Goal: Task Accomplishment & Management: Manage account settings

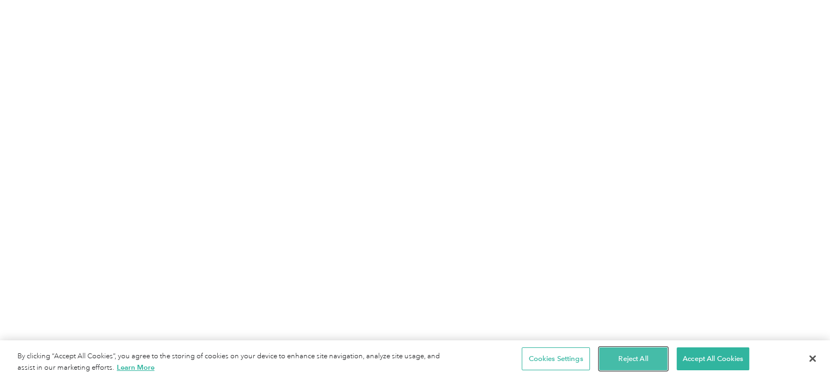
click at [651, 363] on button "Reject All" at bounding box center [633, 358] width 68 height 23
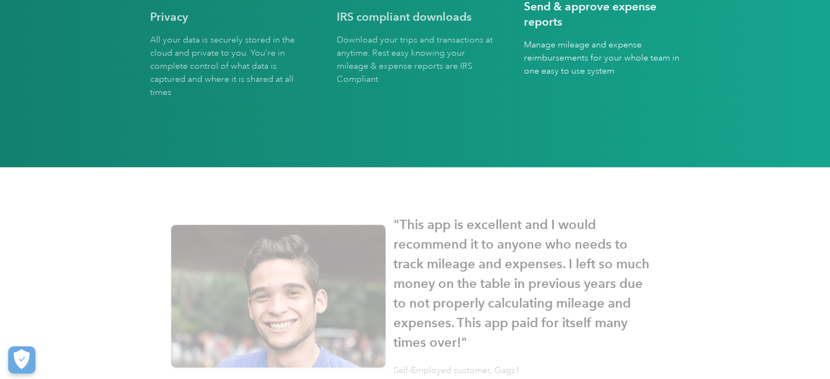
scroll to position [3273, 0]
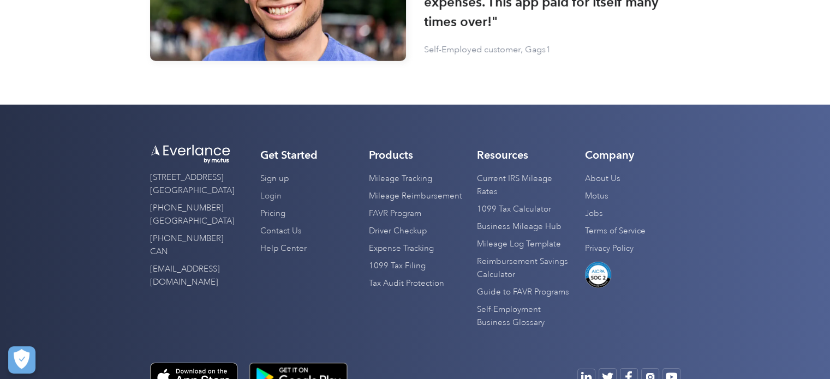
click at [274, 194] on link "Login" at bounding box center [270, 196] width 21 height 17
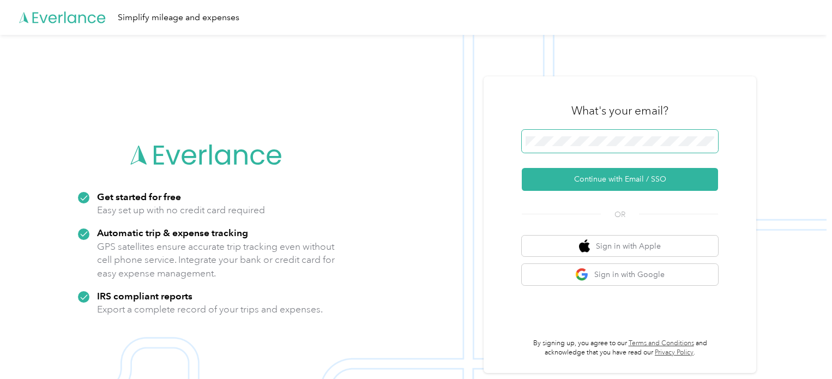
click at [576, 136] on span at bounding box center [620, 141] width 196 height 23
click at [578, 146] on span at bounding box center [620, 141] width 196 height 23
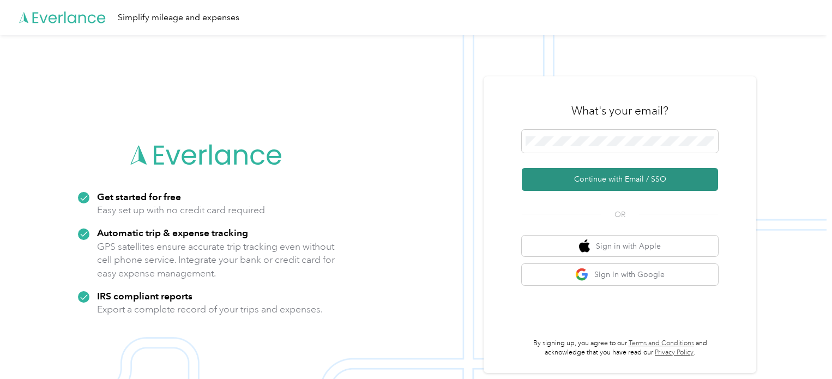
click at [596, 178] on button "Continue with Email / SSO" at bounding box center [620, 179] width 196 height 23
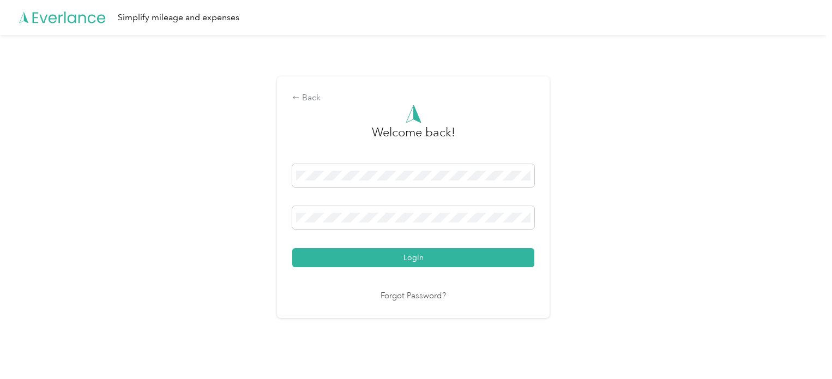
click at [427, 257] on button "Login" at bounding box center [413, 257] width 242 height 19
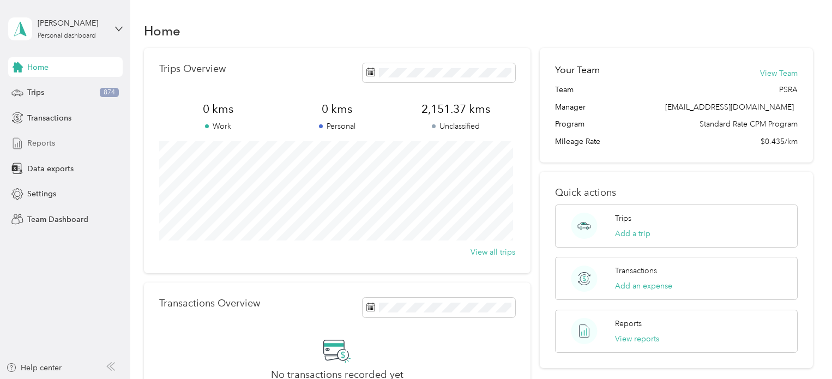
click at [44, 145] on span "Reports" at bounding box center [41, 142] width 28 height 11
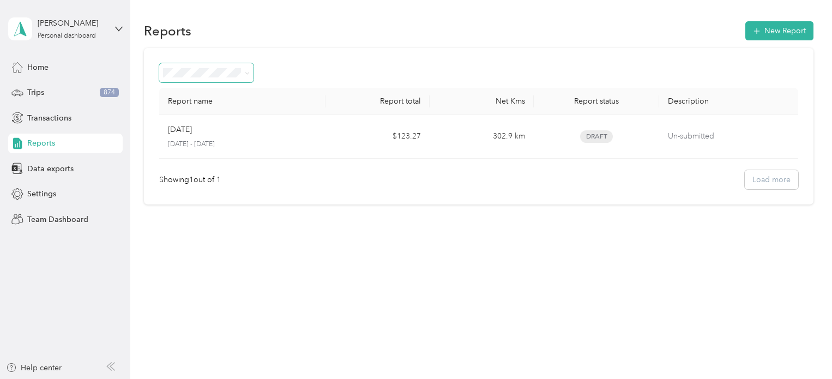
click at [244, 74] on span at bounding box center [245, 72] width 9 height 11
click at [63, 168] on span "Data exports" at bounding box center [50, 168] width 46 height 11
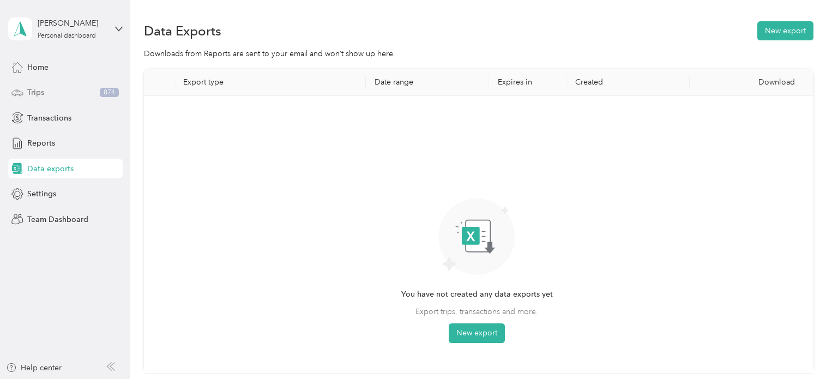
click at [65, 97] on div "Trips 874" at bounding box center [65, 93] width 115 height 20
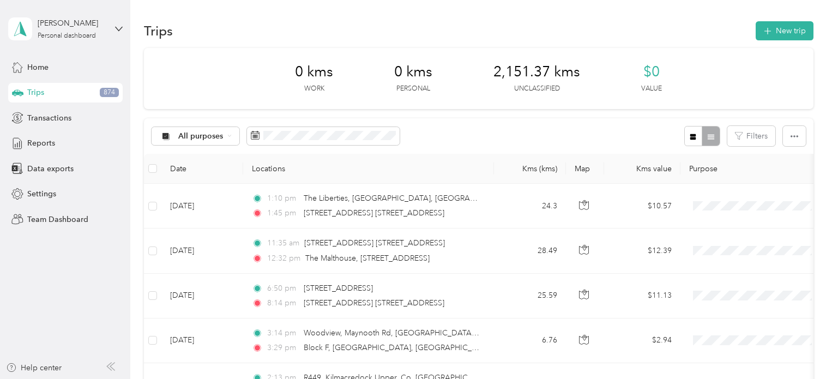
click at [111, 28] on div "[PERSON_NAME] Personal dashboard" at bounding box center [65, 29] width 115 height 38
click at [82, 93] on div "Team dashboard" at bounding box center [123, 89] width 214 height 19
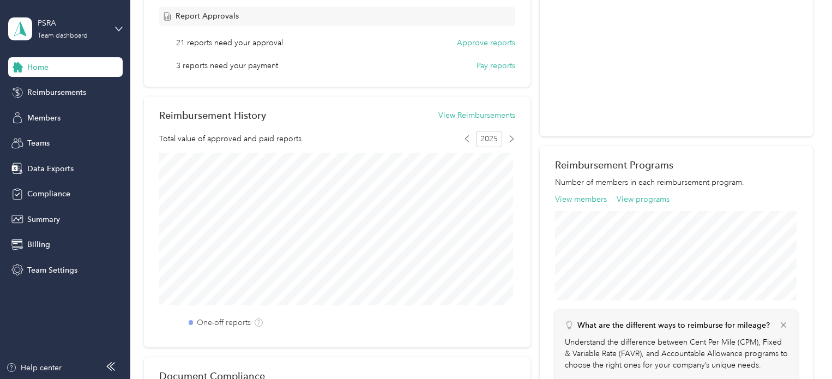
scroll to position [52, 0]
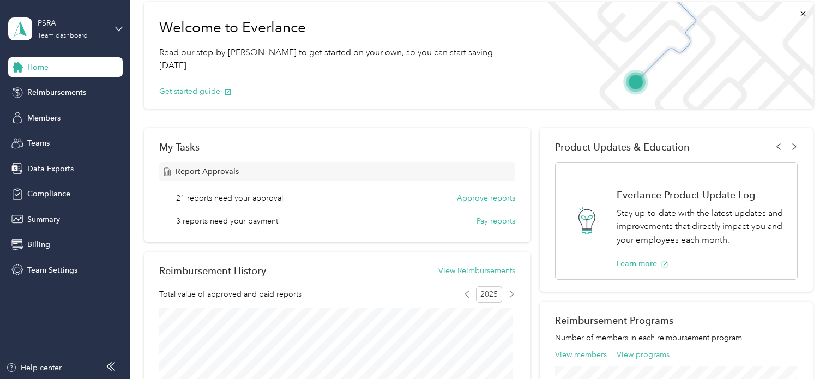
click at [225, 224] on span "3 reports need your payment" at bounding box center [227, 220] width 102 height 11
click at [478, 197] on button "Approve reports" at bounding box center [486, 198] width 58 height 11
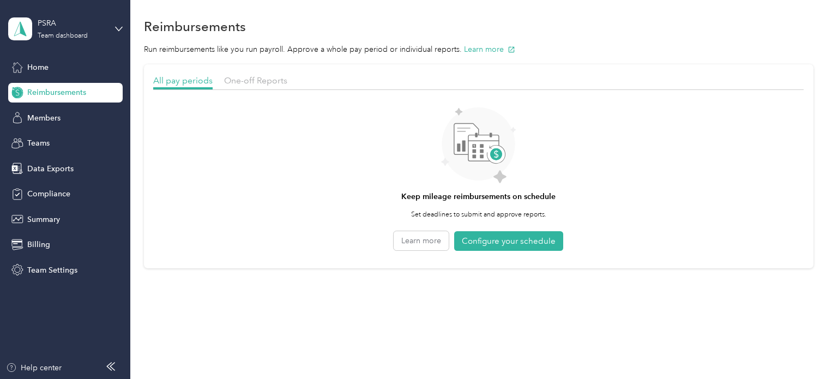
scroll to position [5, 0]
click at [274, 74] on span "One-off Reports" at bounding box center [255, 79] width 63 height 10
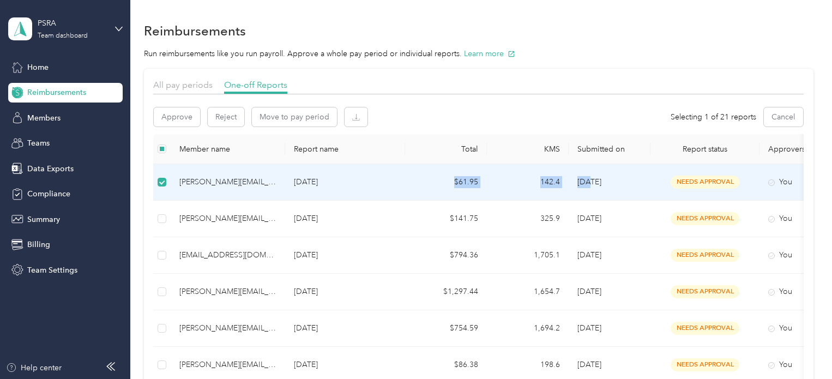
drag, startPoint x: 589, startPoint y: 193, endPoint x: 452, endPoint y: 197, distance: 137.5
click at [452, 197] on tr "[PERSON_NAME][EMAIL_ADDRESS][DOMAIN_NAME] [DATE] $61.95 142.4 [DATE] needs appr…" at bounding box center [538, 182] width 770 height 37
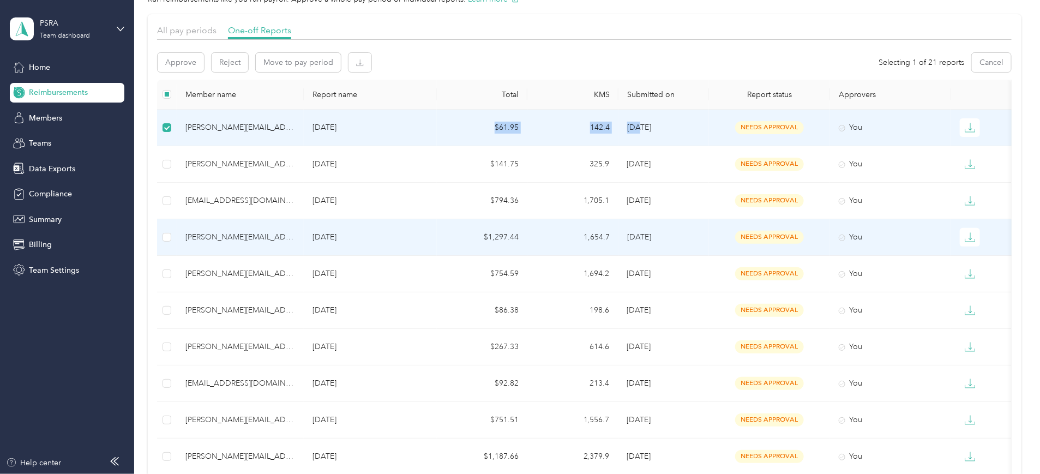
scroll to position [55, 0]
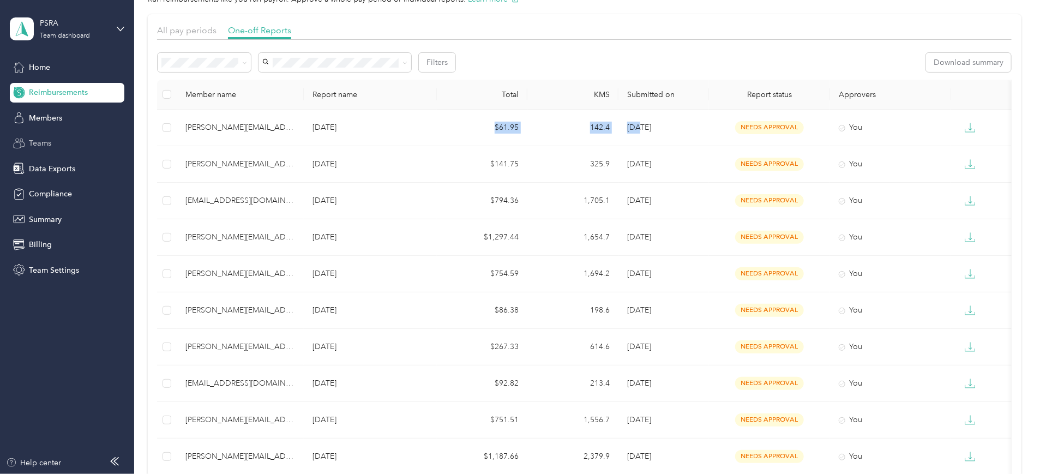
click at [56, 148] on div "Teams" at bounding box center [67, 144] width 115 height 20
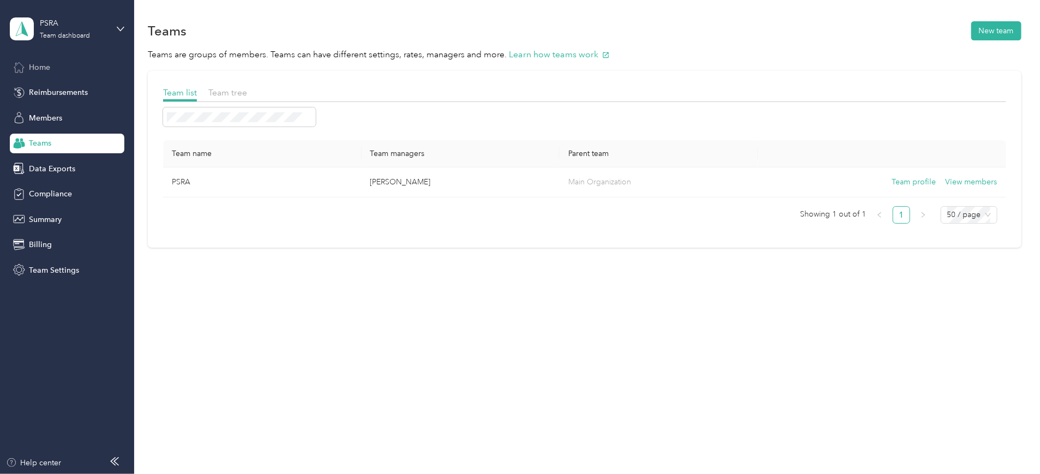
click at [57, 71] on div "Home" at bounding box center [67, 67] width 115 height 20
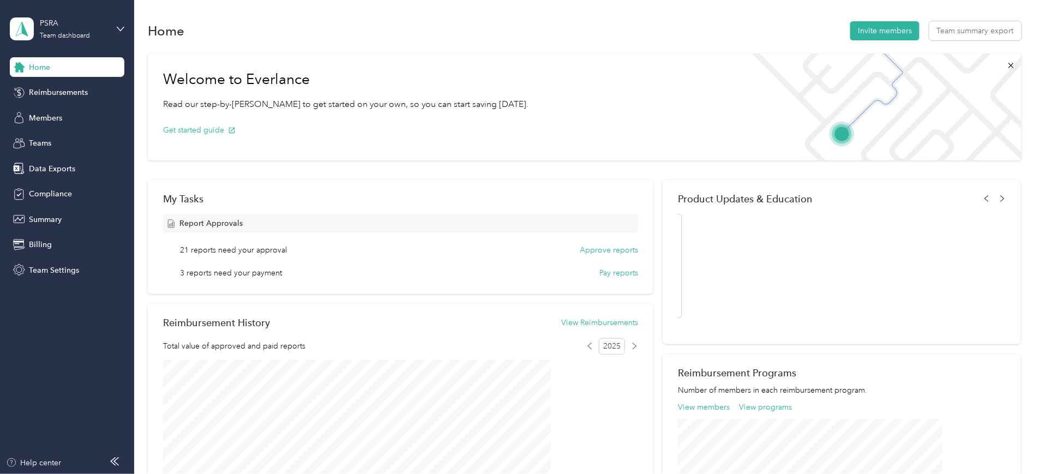
click at [287, 251] on span "21 reports need your approval" at bounding box center [233, 249] width 107 height 11
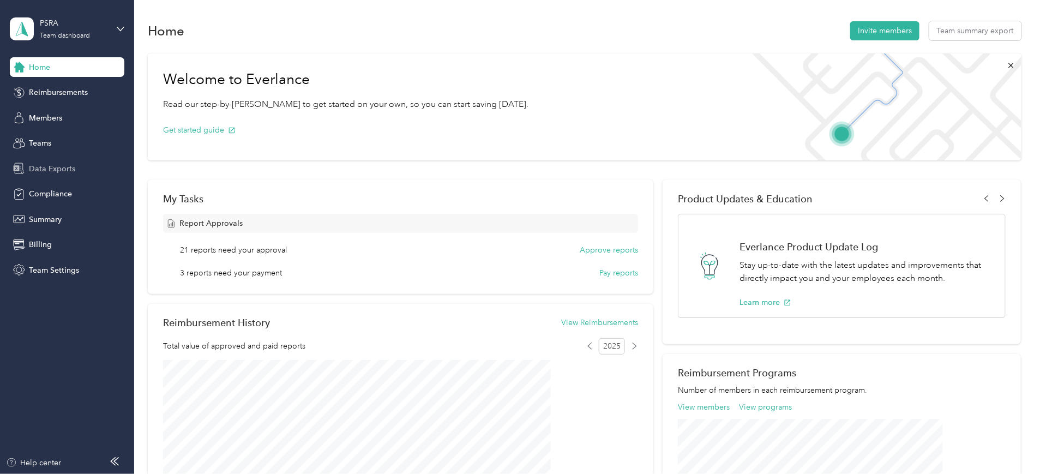
click at [53, 163] on span "Data Exports" at bounding box center [52, 168] width 46 height 11
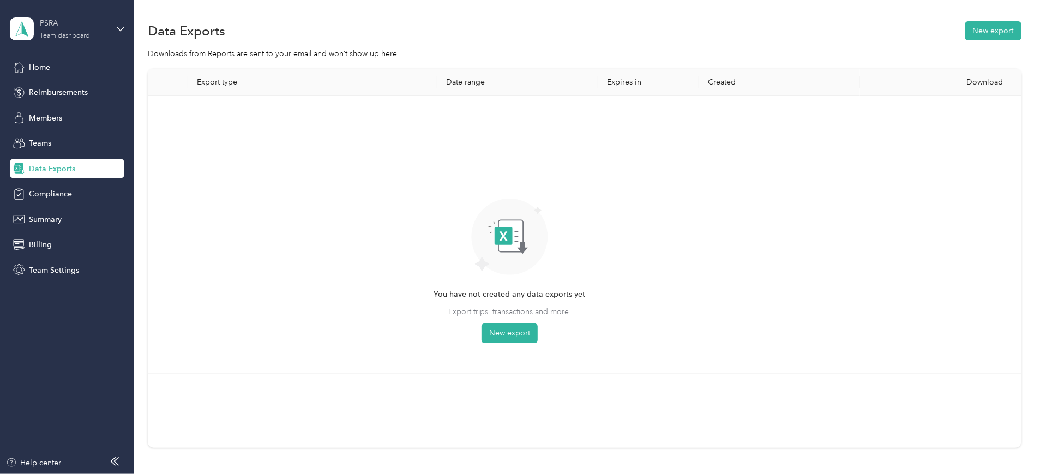
click at [87, 33] on div "Team dashboard" at bounding box center [65, 36] width 50 height 7
click at [58, 86] on div "Team dashboard" at bounding box center [50, 89] width 60 height 11
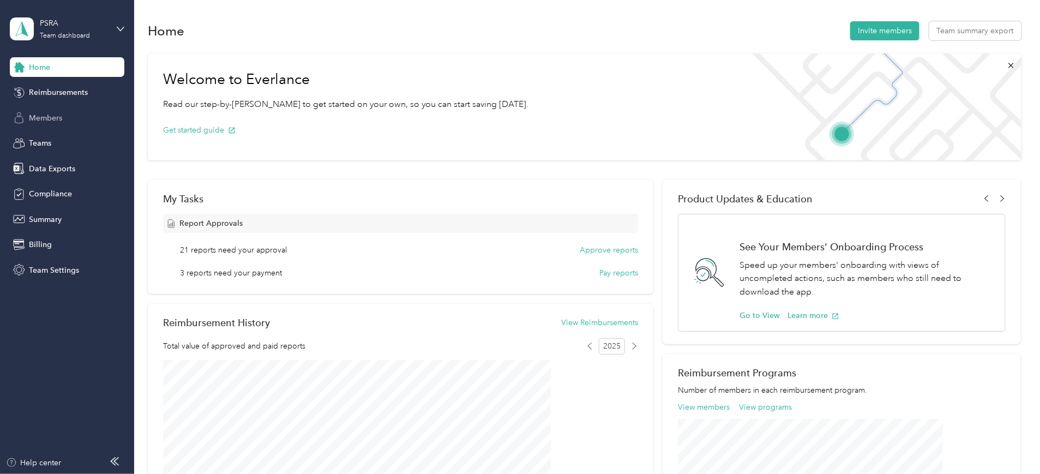
click at [56, 115] on span "Members" at bounding box center [45, 117] width 33 height 11
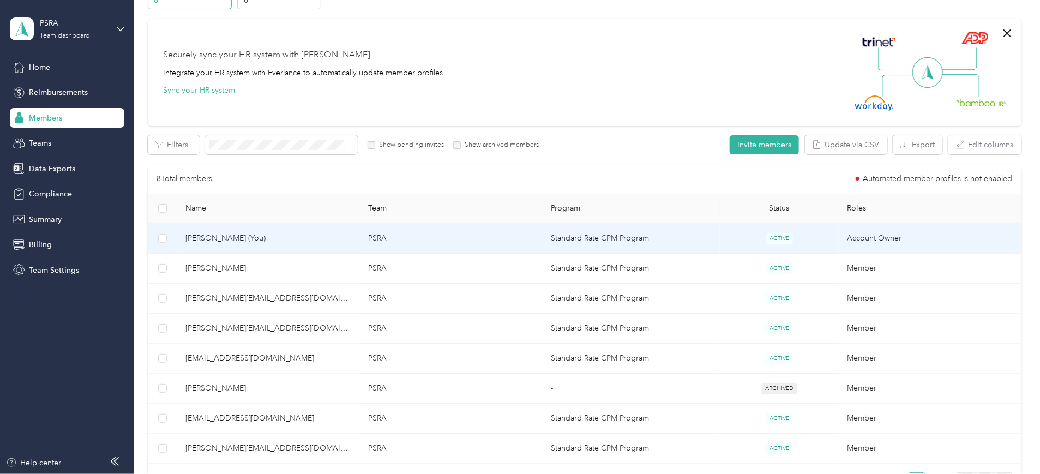
scroll to position [136, 0]
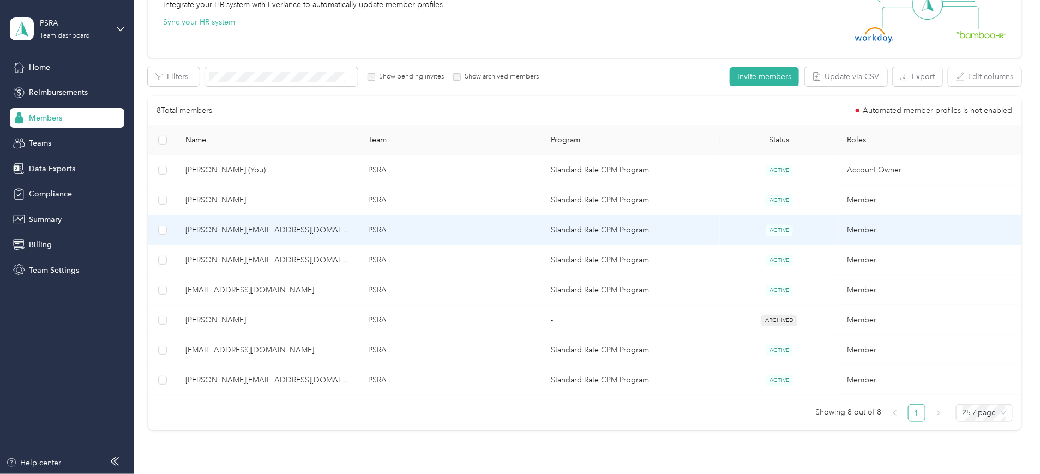
click at [293, 225] on span "[PERSON_NAME][EMAIL_ADDRESS][DOMAIN_NAME]" at bounding box center [267, 230] width 165 height 12
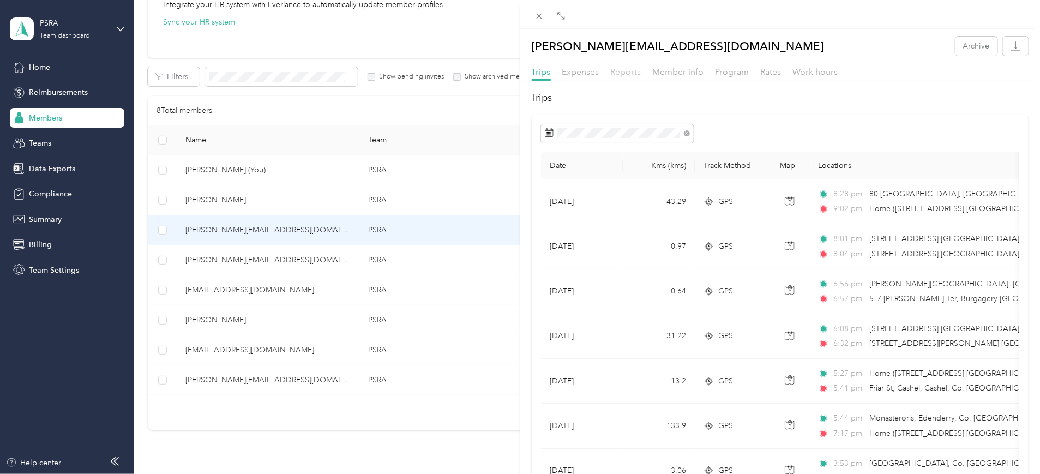
click at [631, 68] on span "Reports" at bounding box center [626, 72] width 31 height 10
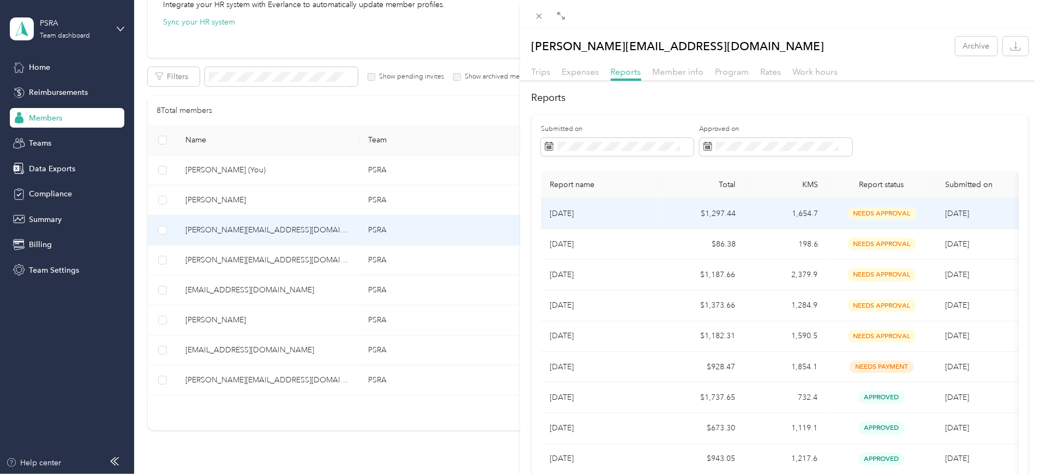
click at [589, 216] on p "[DATE]" at bounding box center [602, 214] width 104 height 12
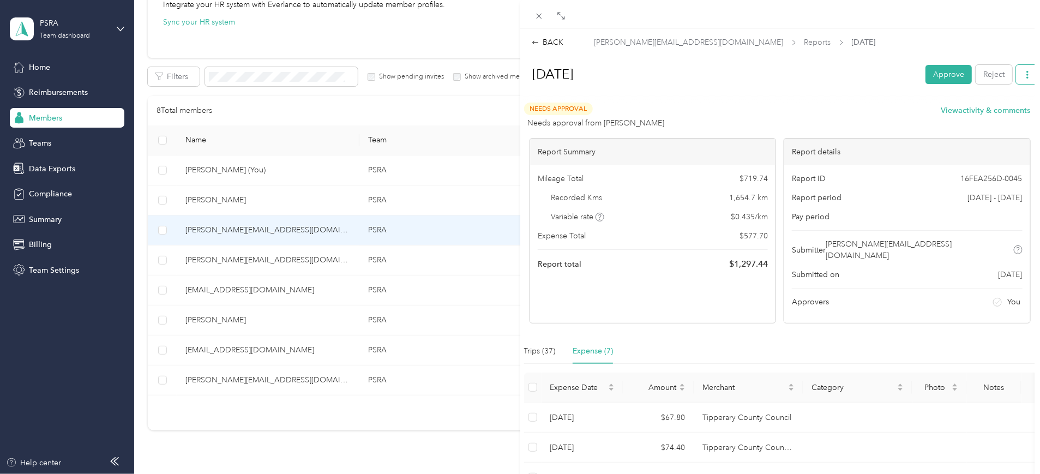
click at [832, 72] on icon "button" at bounding box center [1028, 75] width 8 height 8
click at [832, 113] on span "Download" at bounding box center [987, 114] width 36 height 11
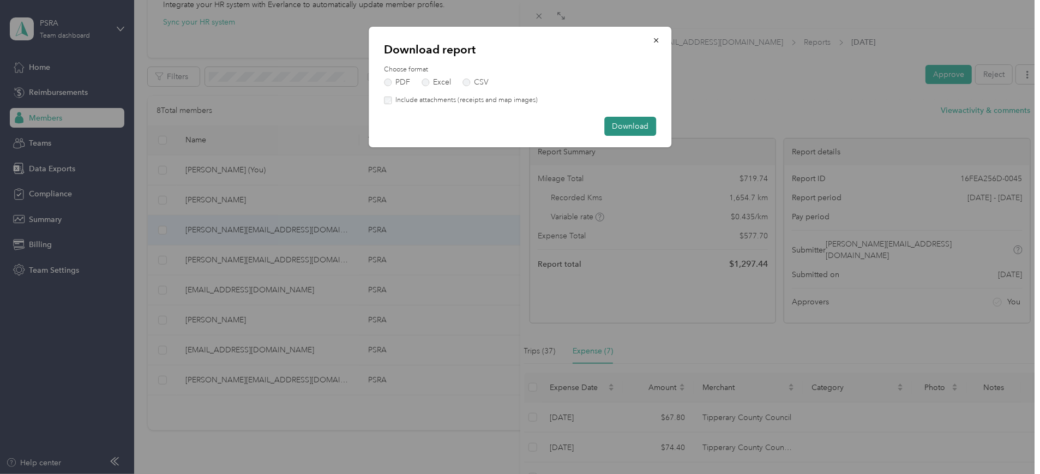
click at [632, 124] on button "Download" at bounding box center [630, 126] width 52 height 19
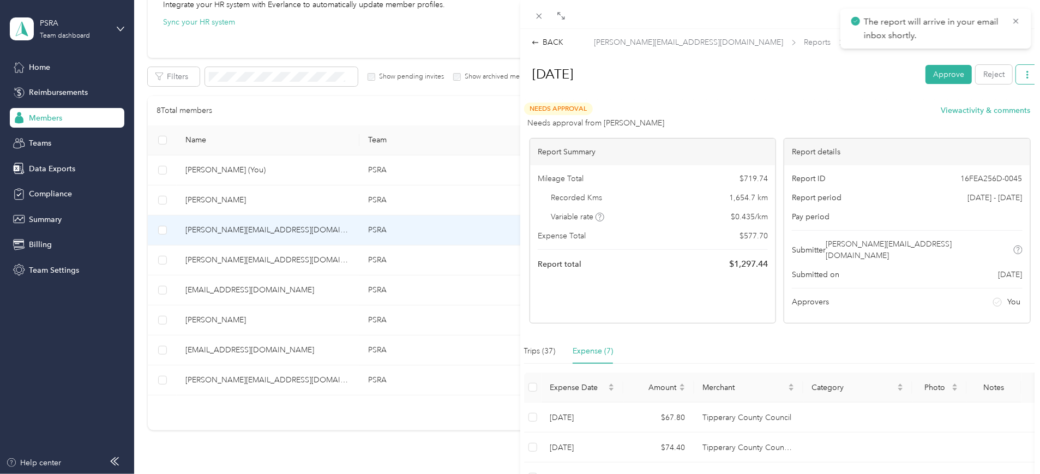
click at [832, 71] on icon "button" at bounding box center [1028, 75] width 8 height 8
click at [832, 110] on span "Download" at bounding box center [987, 114] width 36 height 11
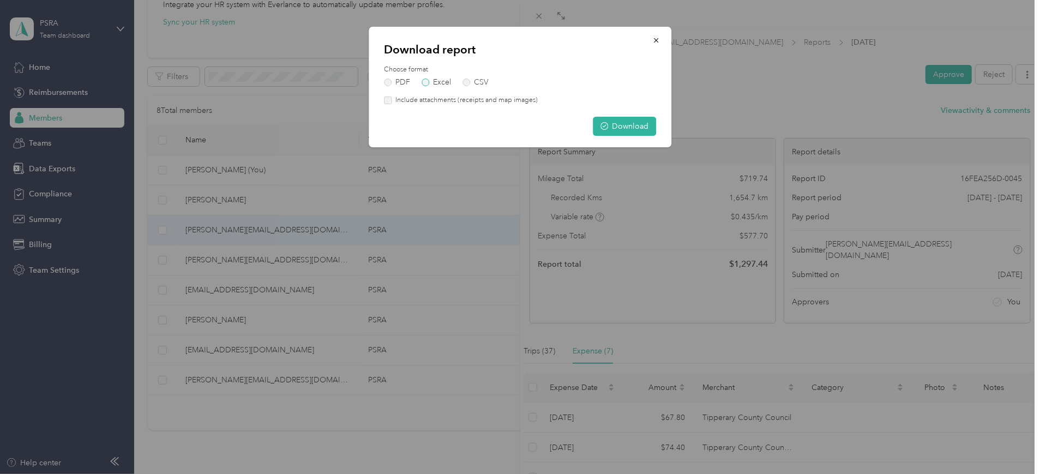
click at [430, 81] on label "Excel" at bounding box center [436, 83] width 29 height 8
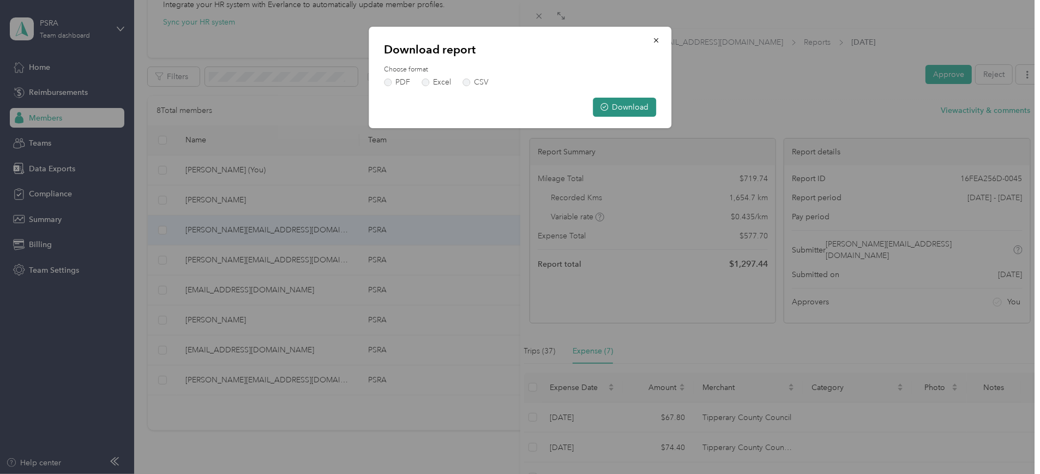
click at [626, 105] on button "Download" at bounding box center [624, 107] width 63 height 19
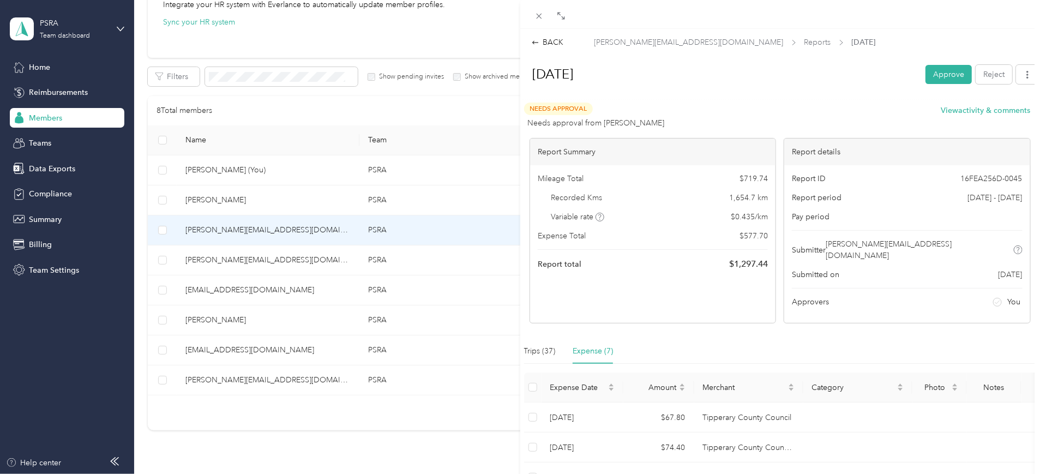
click at [55, 118] on div "BACK [PERSON_NAME][EMAIL_ADDRESS][DOMAIN_NAME] Reports [DATE] [DATE] Approve Re…" at bounding box center [520, 237] width 1040 height 474
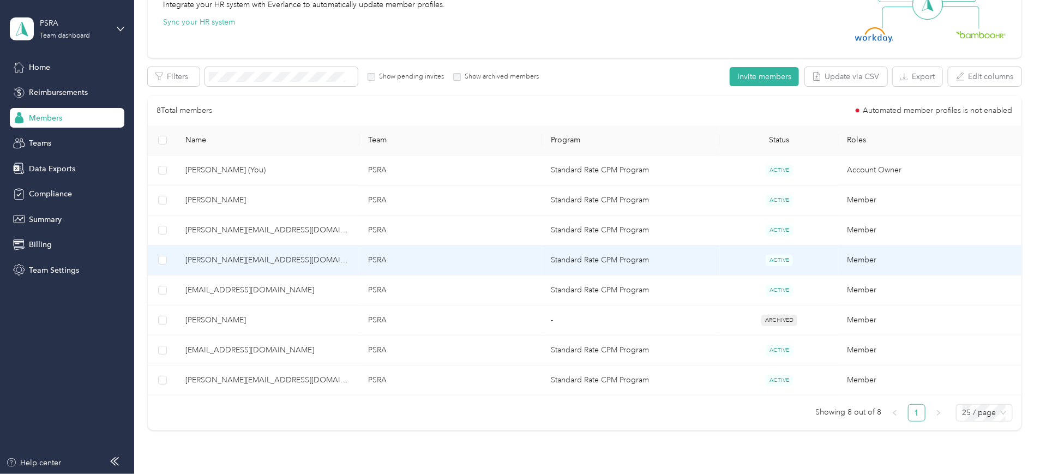
click at [291, 259] on span "[PERSON_NAME][EMAIL_ADDRESS][DOMAIN_NAME]" at bounding box center [267, 260] width 165 height 12
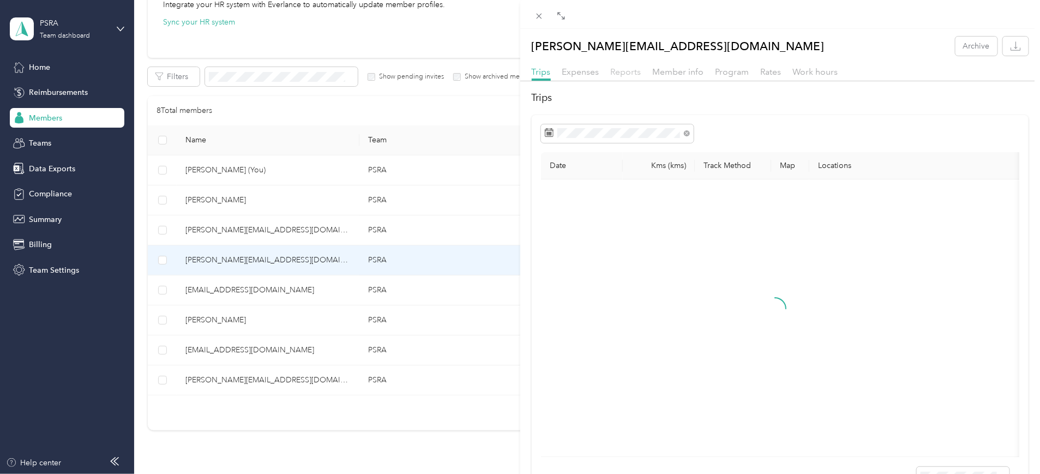
click at [624, 67] on span "Reports" at bounding box center [626, 72] width 31 height 10
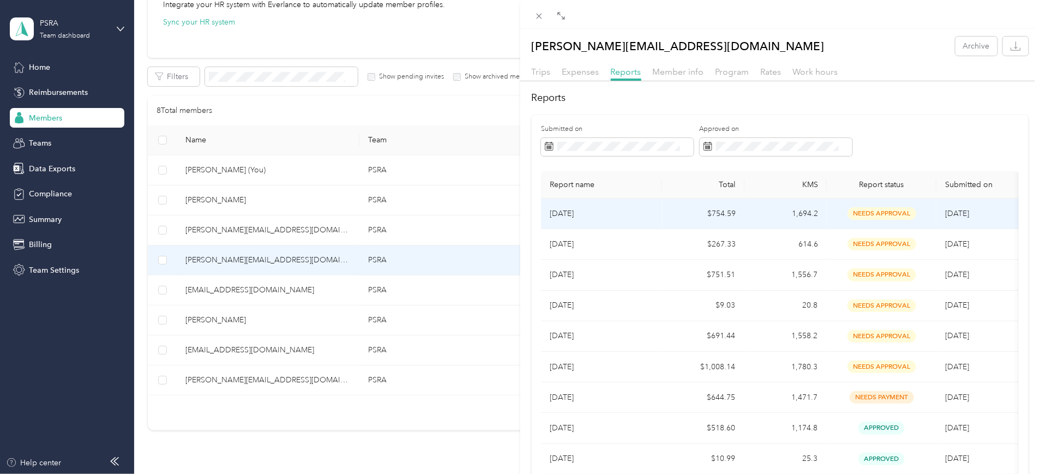
click at [803, 214] on td "1,694.2" at bounding box center [786, 214] width 82 height 31
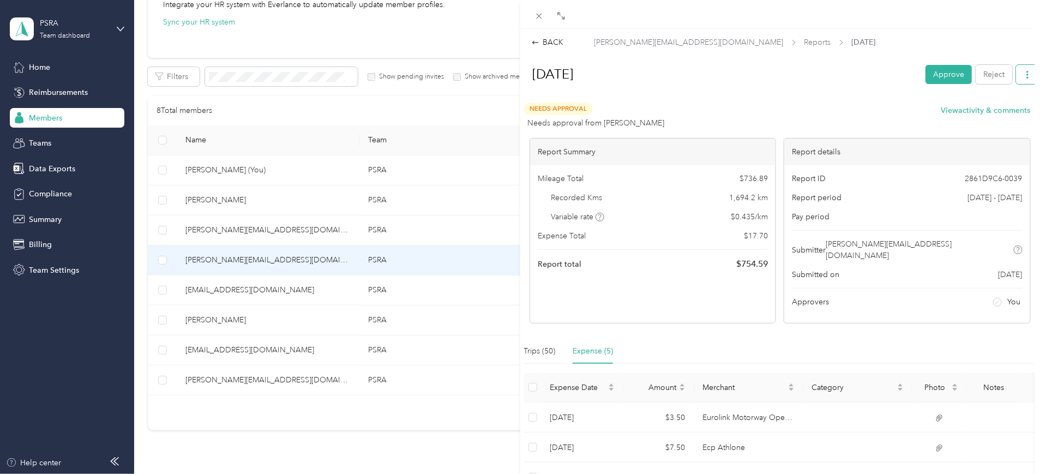
click at [832, 73] on icon "button" at bounding box center [1028, 75] width 8 height 8
click at [832, 113] on span "Download" at bounding box center [987, 114] width 36 height 11
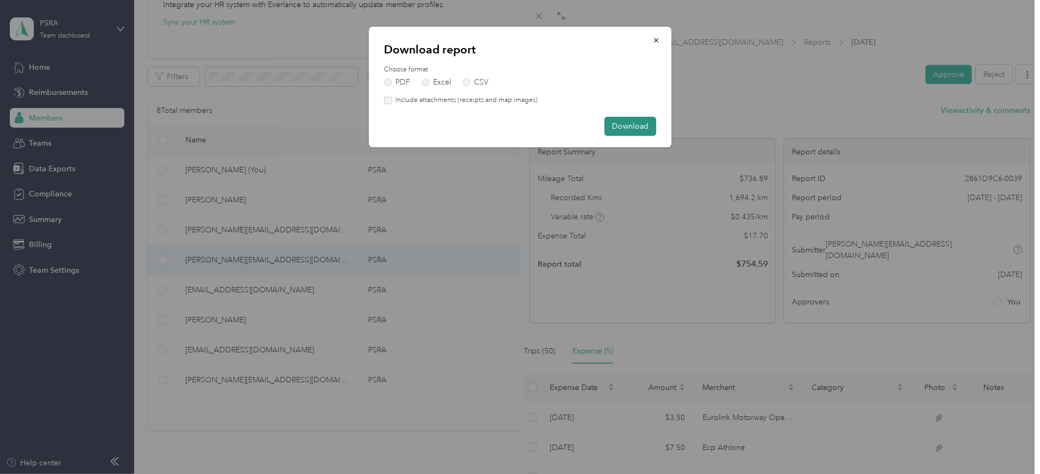
click at [639, 125] on button "Download" at bounding box center [630, 126] width 52 height 19
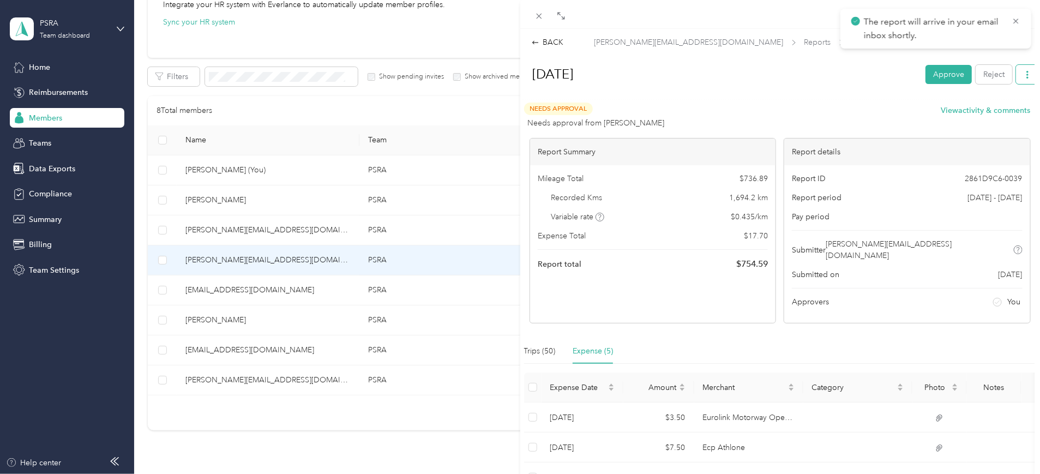
click at [832, 68] on button "button" at bounding box center [1027, 74] width 23 height 19
click at [832, 112] on div "Download" at bounding box center [989, 114] width 65 height 11
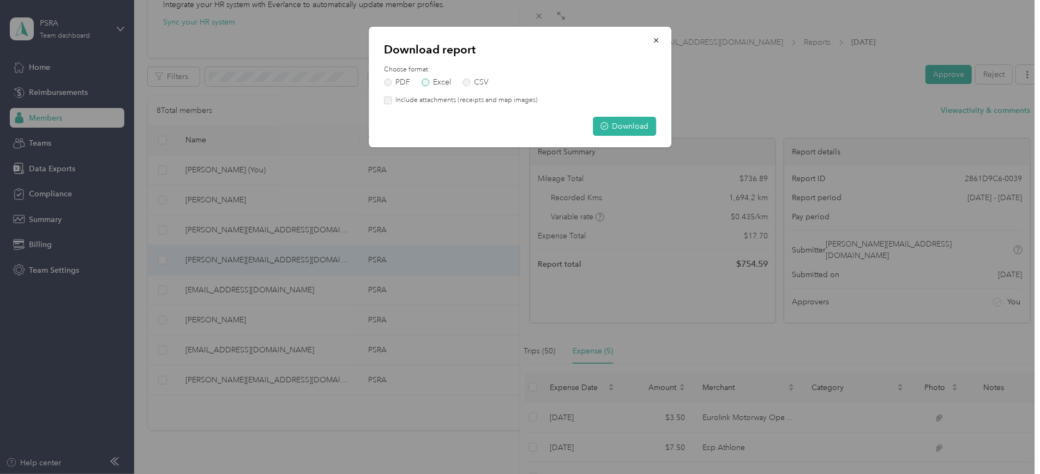
click at [440, 84] on label "Excel" at bounding box center [436, 83] width 29 height 8
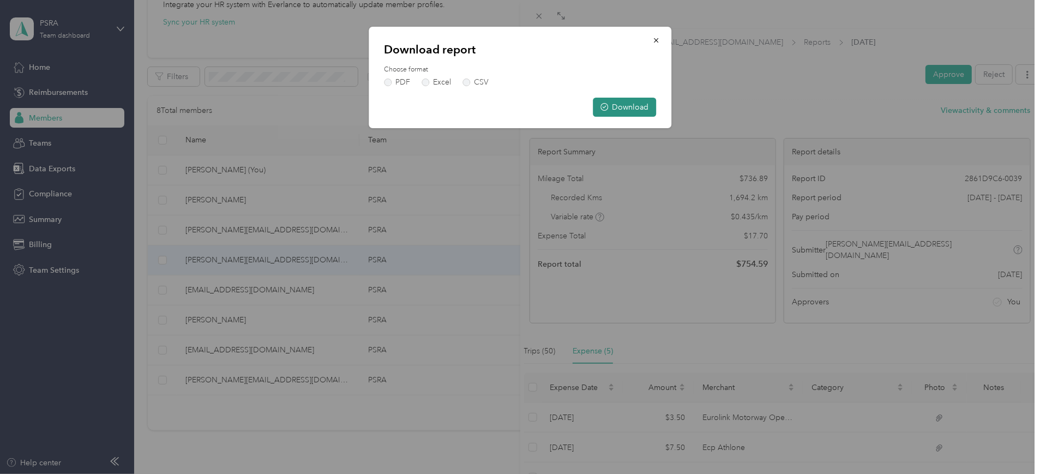
drag, startPoint x: 616, startPoint y: 113, endPoint x: 623, endPoint y: 112, distance: 6.6
click at [615, 112] on button "Download" at bounding box center [624, 107] width 63 height 19
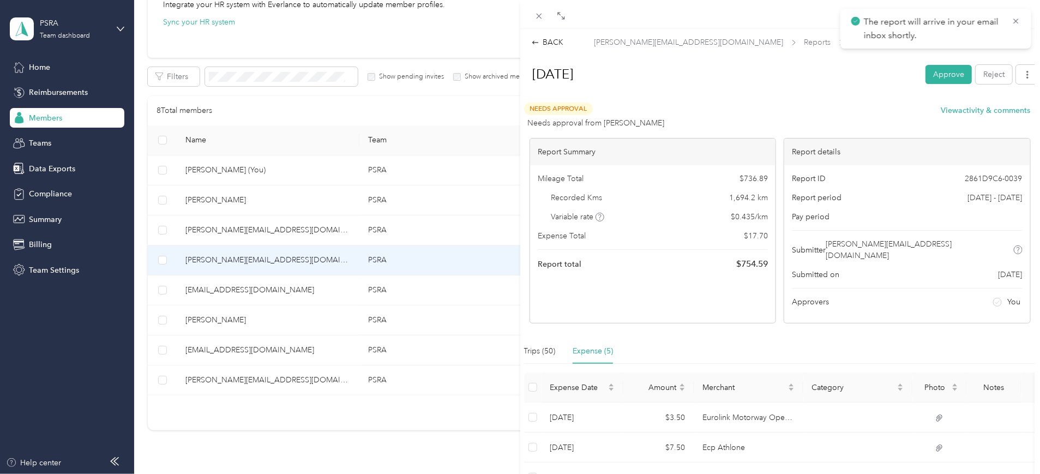
click at [47, 122] on div "BACK [PERSON_NAME][EMAIL_ADDRESS][DOMAIN_NAME] Reports [DATE] [DATE] Approve Re…" at bounding box center [520, 237] width 1040 height 474
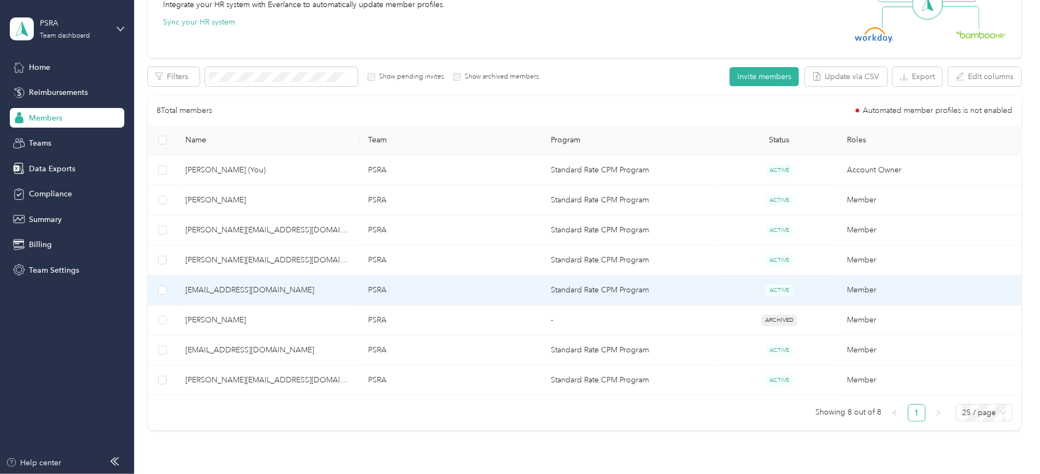
click at [304, 290] on span "[EMAIL_ADDRESS][DOMAIN_NAME]" at bounding box center [267, 290] width 165 height 12
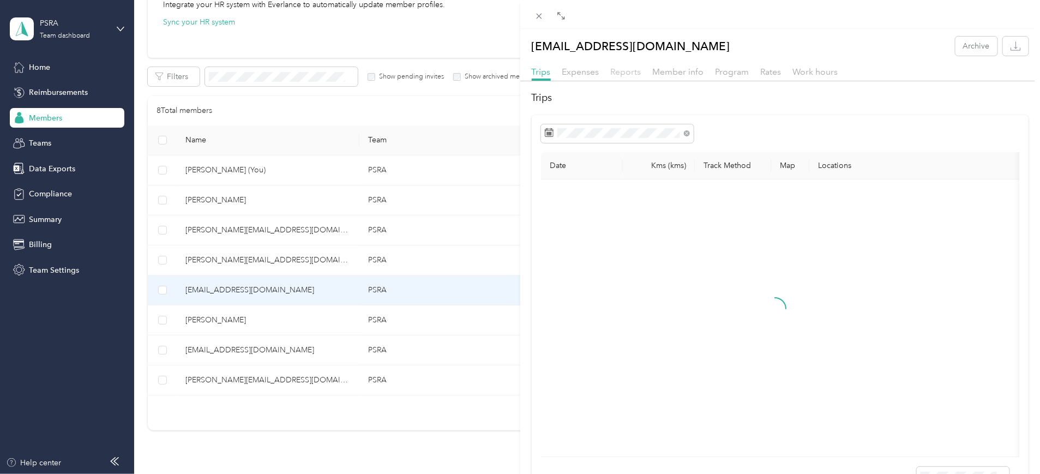
click at [633, 69] on span "Reports" at bounding box center [626, 72] width 31 height 10
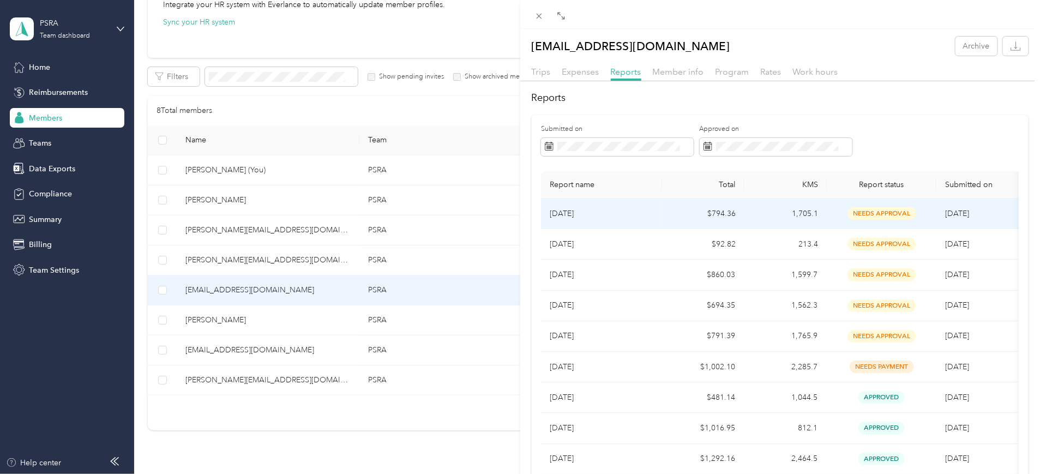
click at [821, 209] on td "1,705.1" at bounding box center [786, 214] width 82 height 31
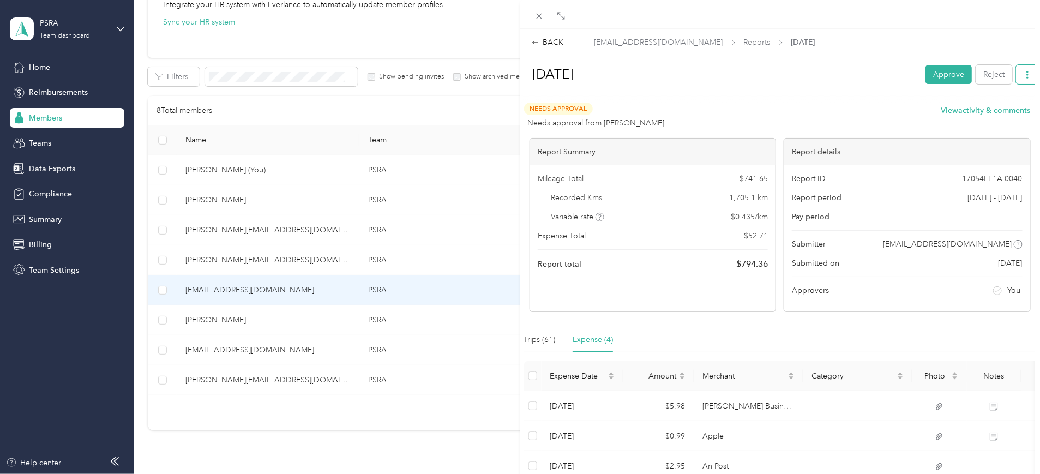
click at [832, 77] on button "button" at bounding box center [1027, 74] width 23 height 19
click at [832, 109] on span "Download" at bounding box center [987, 114] width 36 height 11
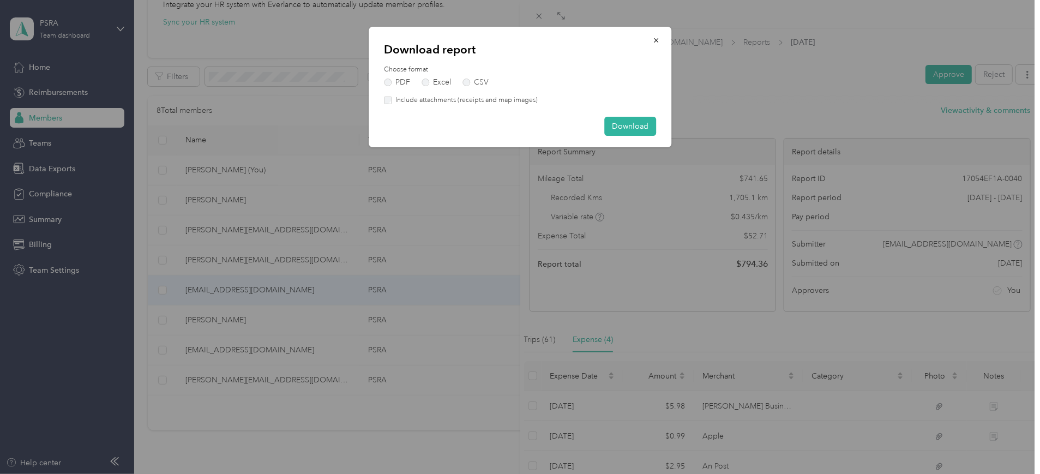
click at [392, 97] on label "Include attachments (receipts and map images)" at bounding box center [465, 100] width 146 height 10
click at [616, 122] on button "Download" at bounding box center [630, 126] width 52 height 19
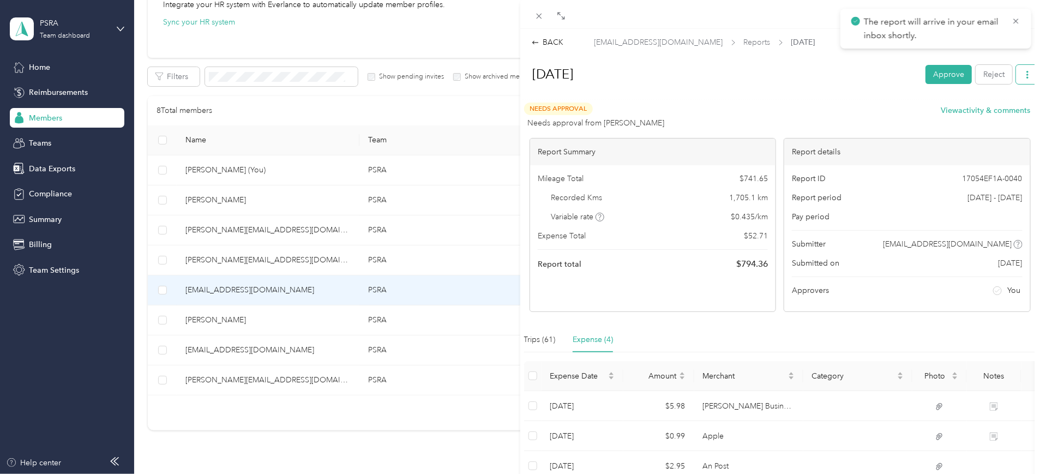
drag, startPoint x: 1020, startPoint y: 73, endPoint x: 1013, endPoint y: 70, distance: 7.6
click at [832, 70] on span "button" at bounding box center [1028, 74] width 8 height 9
click at [832, 111] on span "Download" at bounding box center [987, 114] width 36 height 11
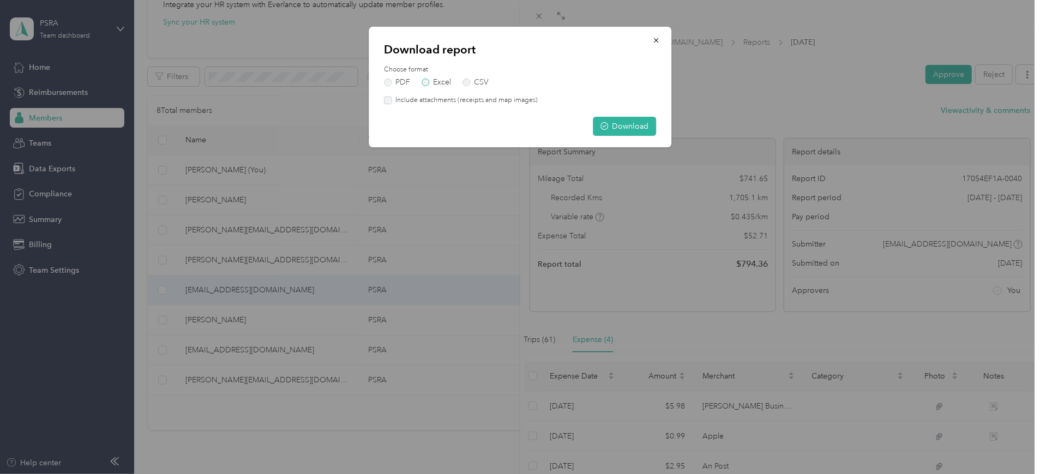
click at [424, 83] on label "Excel" at bounding box center [436, 83] width 29 height 8
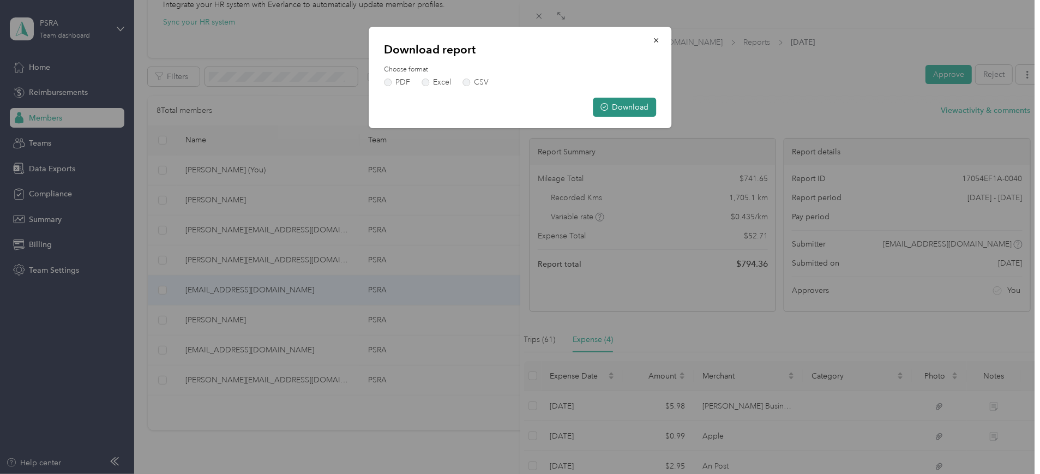
click at [607, 106] on button "Download" at bounding box center [624, 107] width 63 height 19
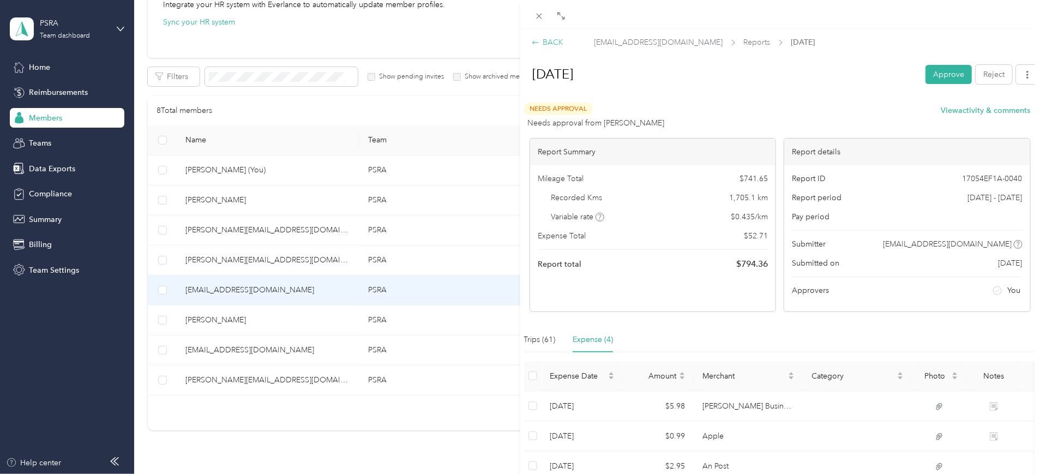
click at [547, 45] on div "BACK" at bounding box center [548, 42] width 32 height 11
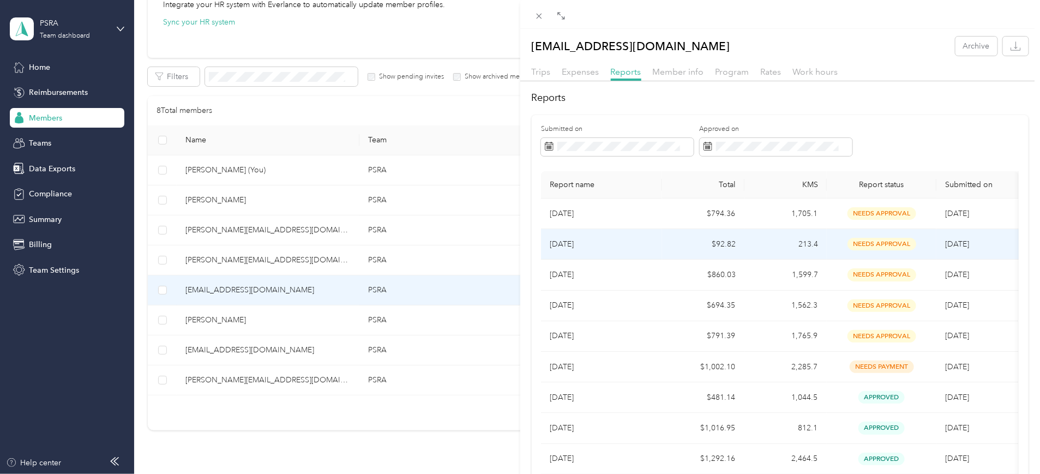
click at [789, 247] on td "213.4" at bounding box center [786, 244] width 82 height 31
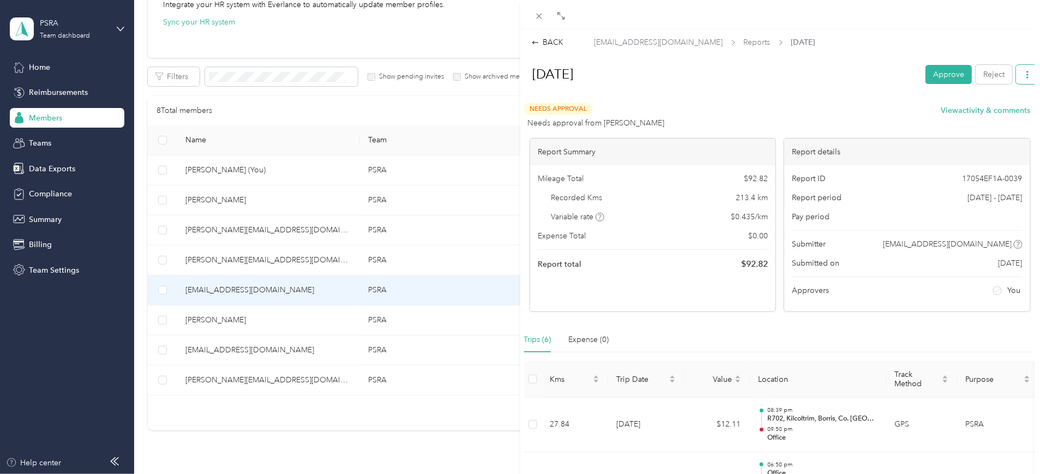
click at [832, 75] on icon "button" at bounding box center [1028, 75] width 8 height 8
click at [832, 106] on li "Download" at bounding box center [990, 114] width 80 height 19
click at [832, 114] on span "Download" at bounding box center [987, 114] width 36 height 11
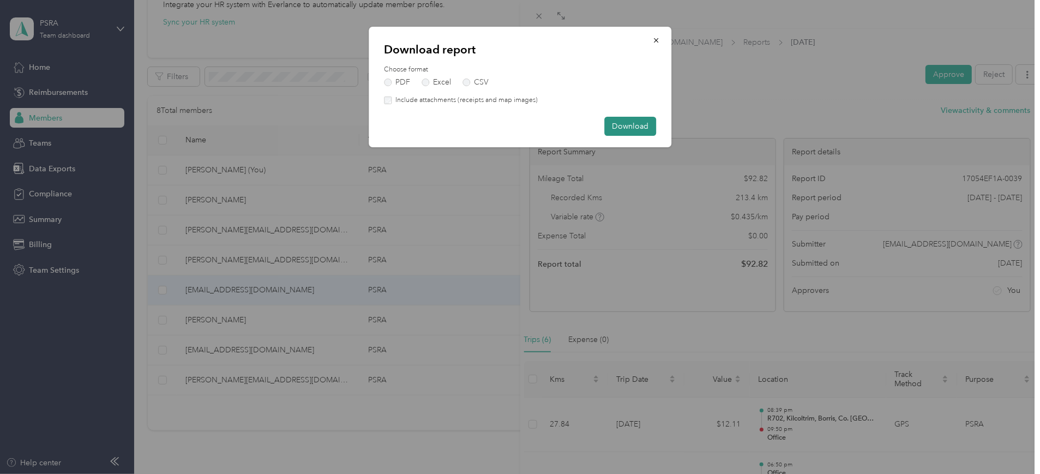
click at [609, 119] on button "Download" at bounding box center [630, 126] width 52 height 19
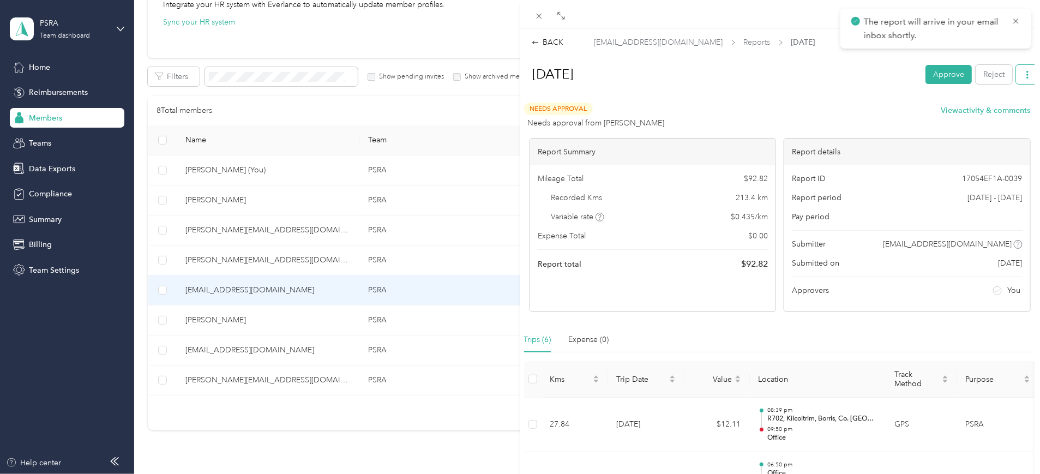
click at [832, 72] on button "button" at bounding box center [1027, 74] width 23 height 19
click at [832, 110] on span "Download" at bounding box center [987, 114] width 36 height 11
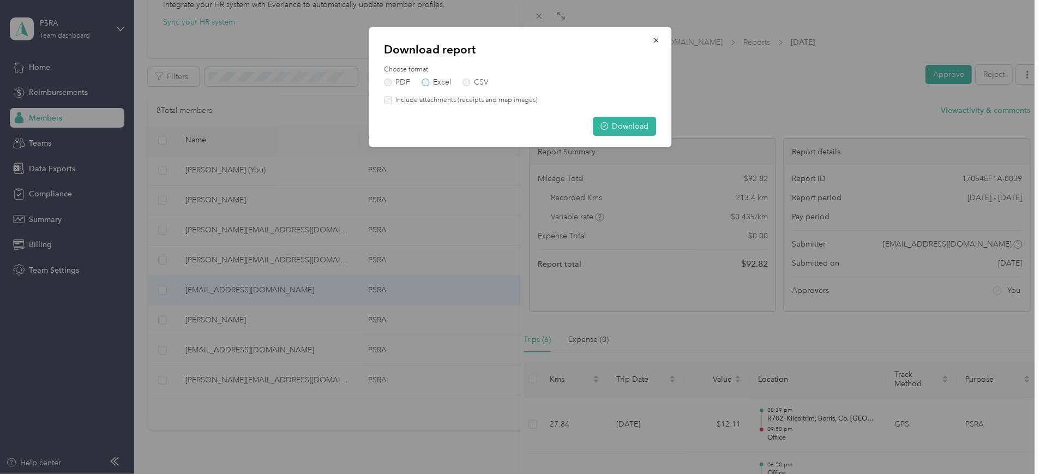
click at [427, 81] on label "Excel" at bounding box center [436, 83] width 29 height 8
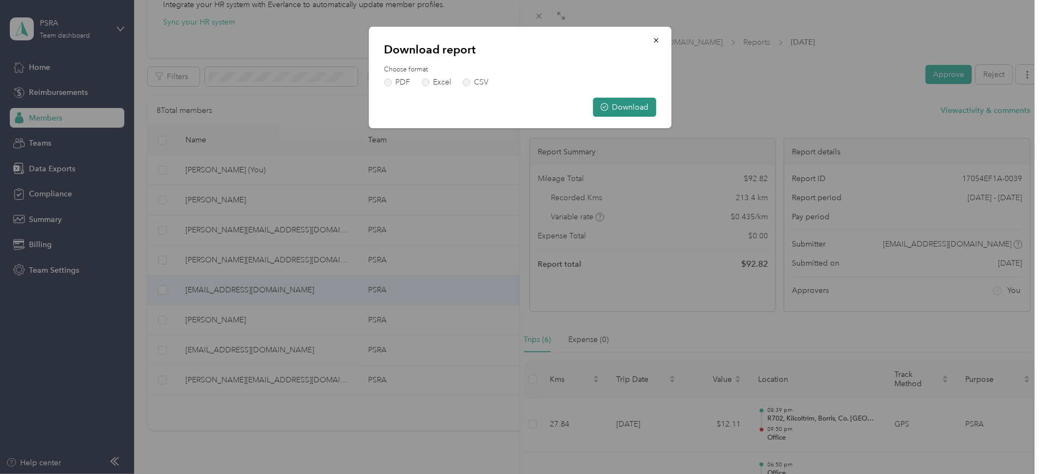
click at [609, 104] on button "Download" at bounding box center [624, 107] width 63 height 19
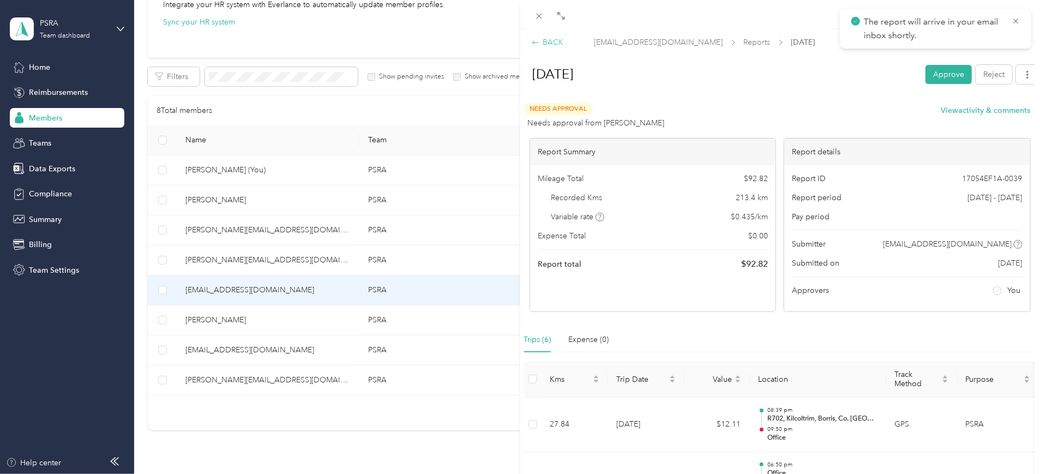
click at [558, 40] on div "BACK" at bounding box center [548, 42] width 32 height 11
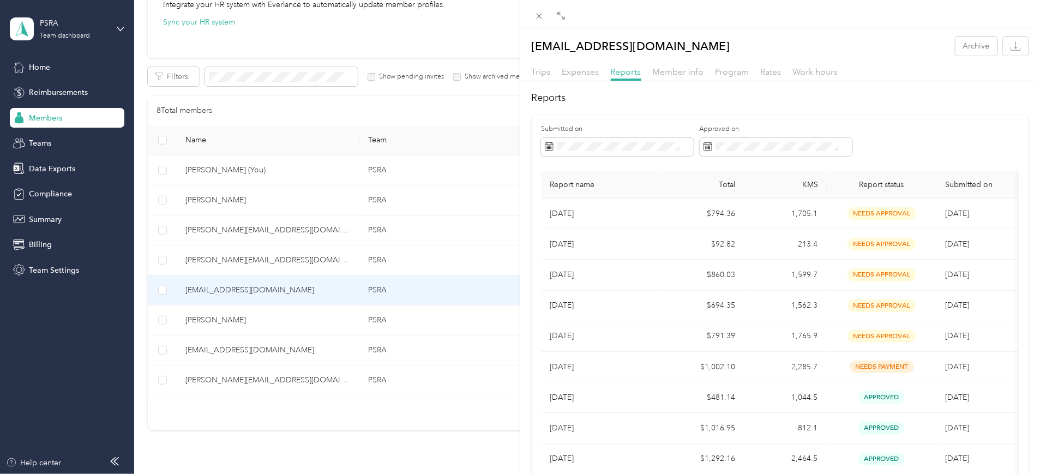
click at [309, 378] on div "[EMAIL_ADDRESS][DOMAIN_NAME] Archive Trips Expenses Reports Member info Program…" at bounding box center [520, 237] width 1040 height 474
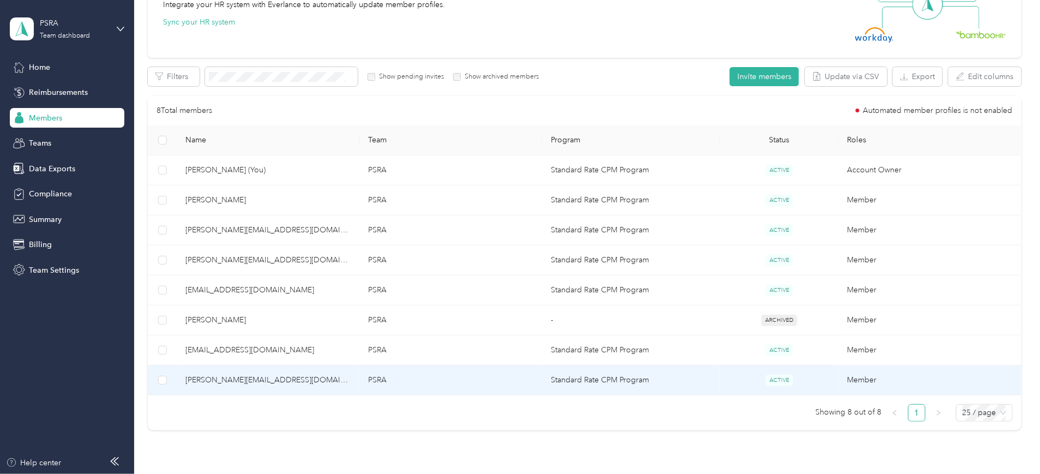
click at [314, 379] on span "[PERSON_NAME][EMAIL_ADDRESS][DOMAIN_NAME]" at bounding box center [267, 380] width 165 height 12
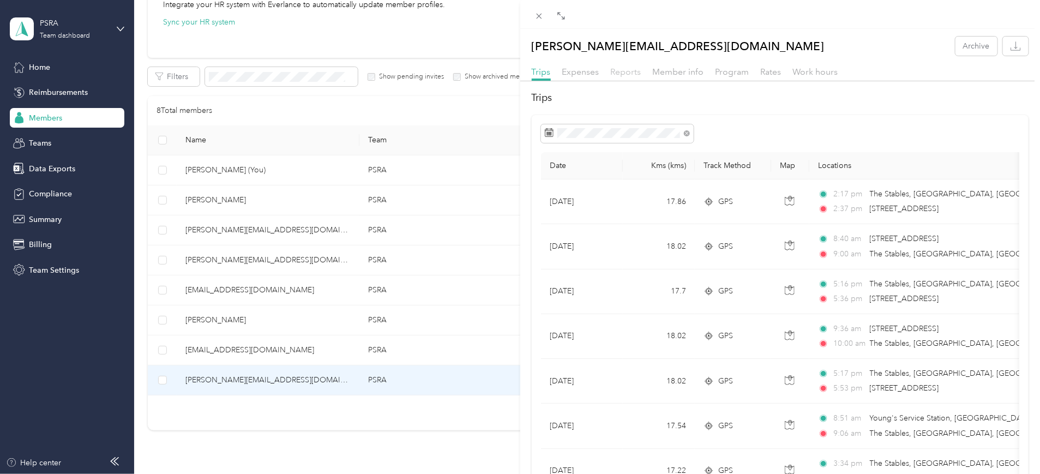
drag, startPoint x: 622, startPoint y: 73, endPoint x: 627, endPoint y: 74, distance: 5.7
click at [622, 74] on span "Reports" at bounding box center [626, 72] width 31 height 10
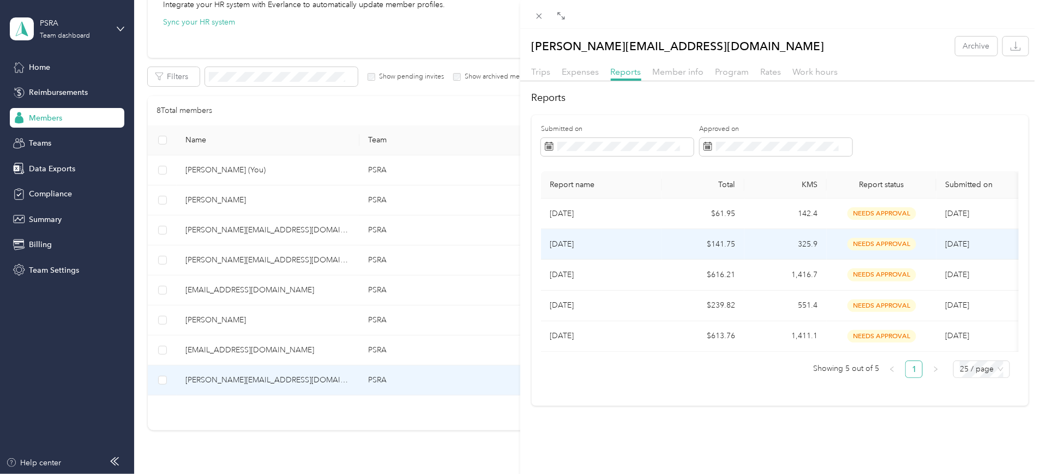
click at [794, 243] on td "325.9" at bounding box center [786, 244] width 82 height 31
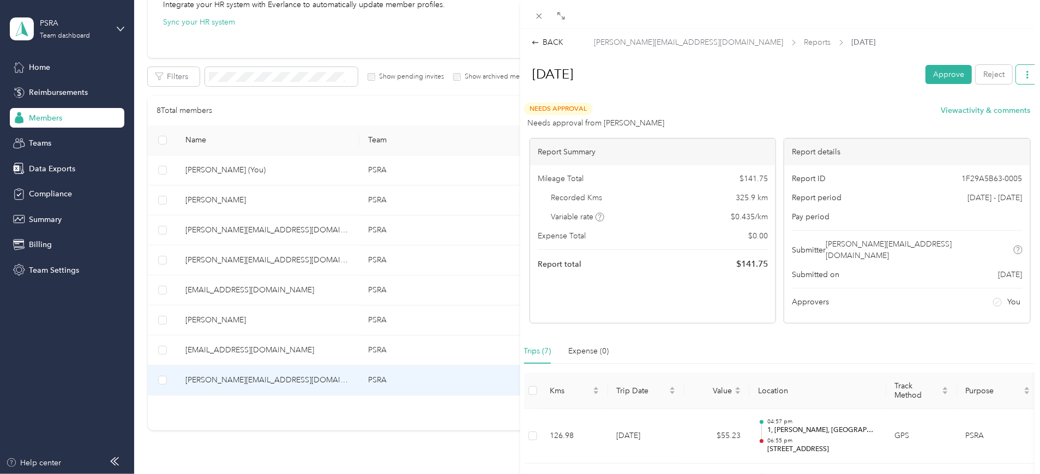
click at [832, 70] on button "button" at bounding box center [1027, 74] width 23 height 19
click at [832, 111] on div "Download" at bounding box center [989, 114] width 65 height 11
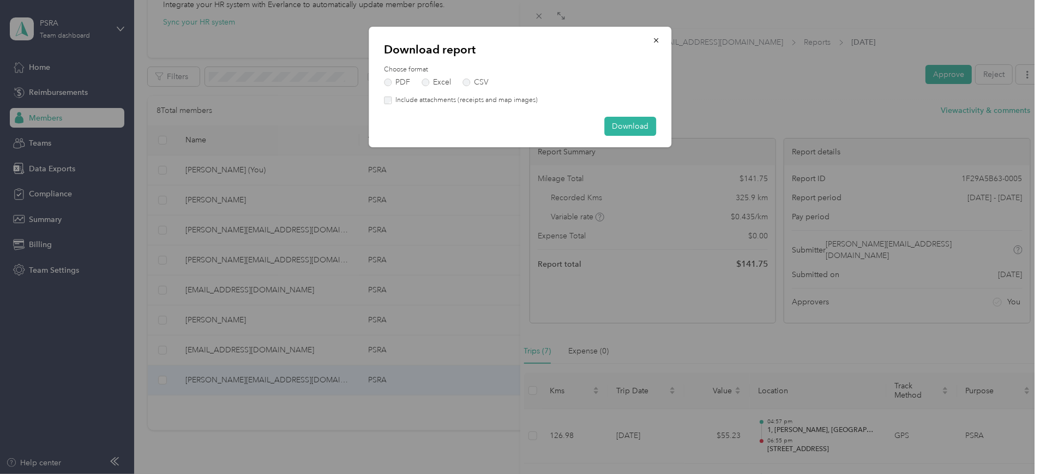
drag, startPoint x: 476, startPoint y: 105, endPoint x: 487, endPoint y: 106, distance: 11.0
click at [476, 107] on div "Download report Choose format PDF Excel CSV Include attachments (receipts and m…" at bounding box center [520, 87] width 303 height 121
click at [617, 124] on button "Download" at bounding box center [630, 126] width 52 height 19
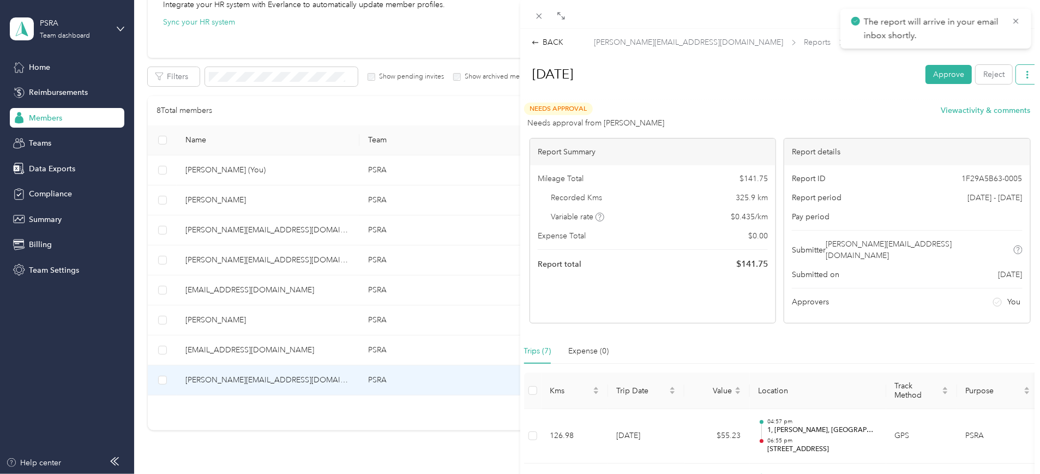
click at [832, 74] on icon "button" at bounding box center [1028, 75] width 8 height 8
click at [832, 110] on span "Download" at bounding box center [987, 114] width 36 height 11
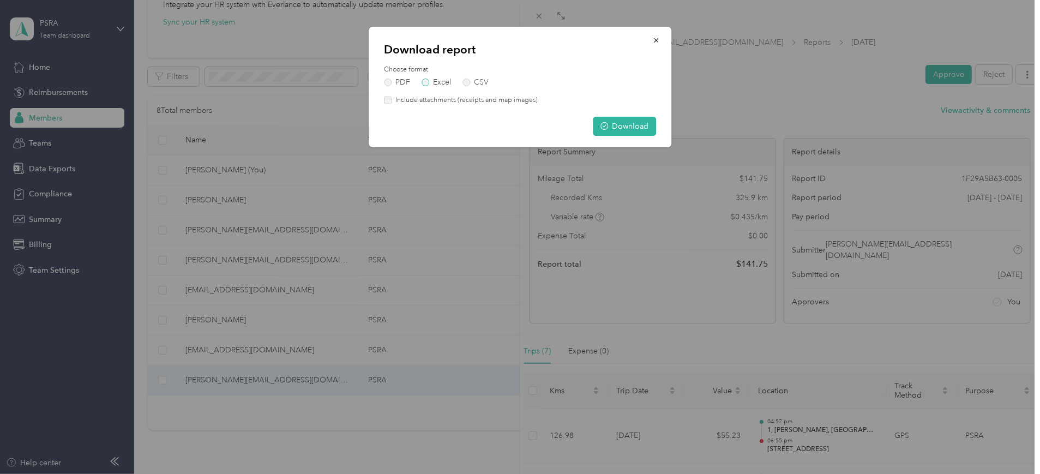
click at [430, 83] on label "Excel" at bounding box center [436, 83] width 29 height 8
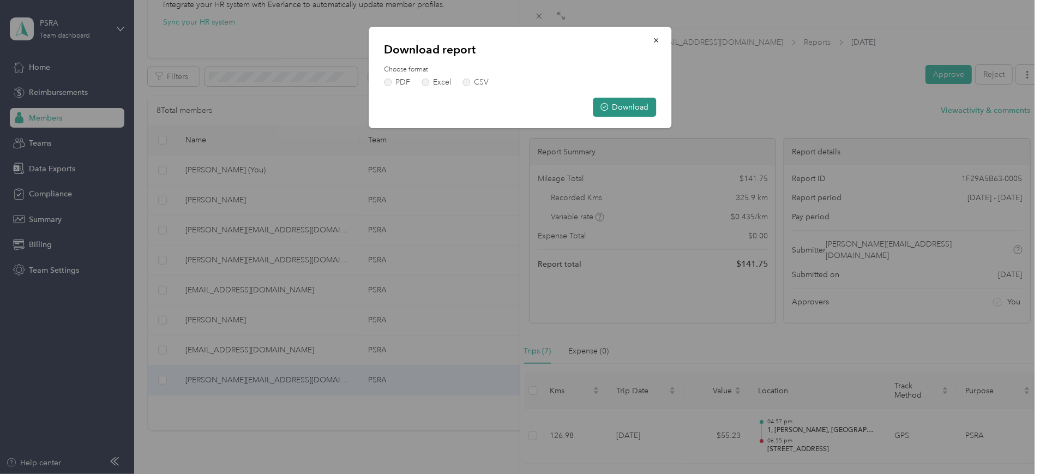
click at [617, 106] on button "Download" at bounding box center [624, 107] width 63 height 19
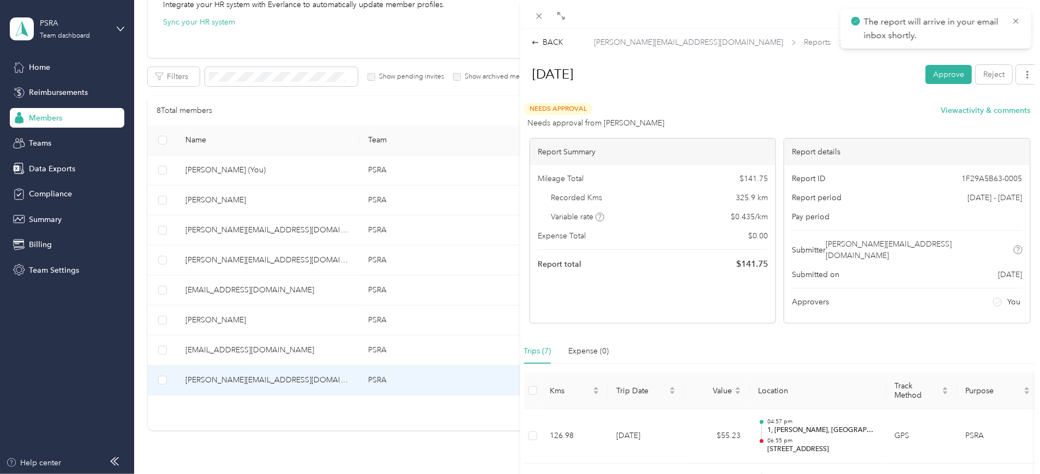
click at [553, 35] on div "BACK [PERSON_NAME][EMAIL_ADDRESS][DOMAIN_NAME] Reports [DATE] [DATE] Approve Re…" at bounding box center [780, 419] width 520 height 780
click at [552, 39] on div "BACK" at bounding box center [548, 42] width 32 height 11
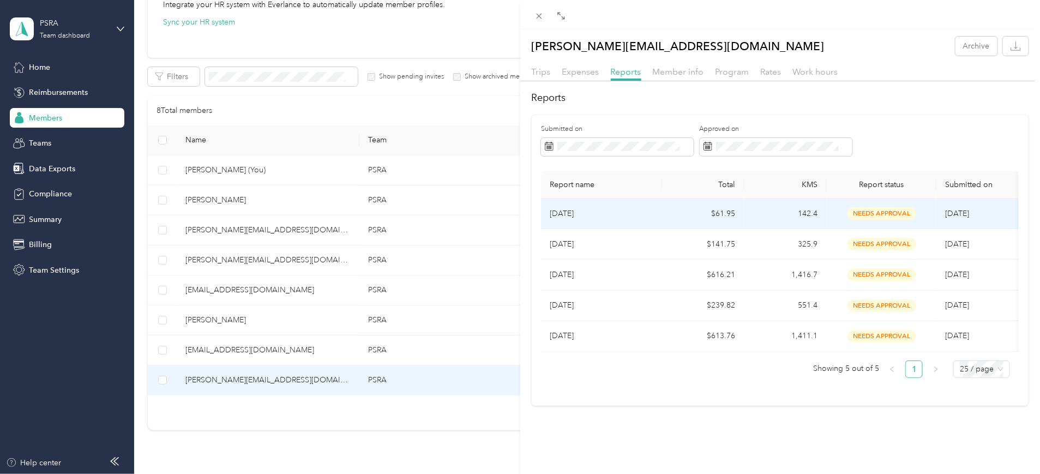
click at [832, 211] on span "needs approval" at bounding box center [882, 213] width 69 height 13
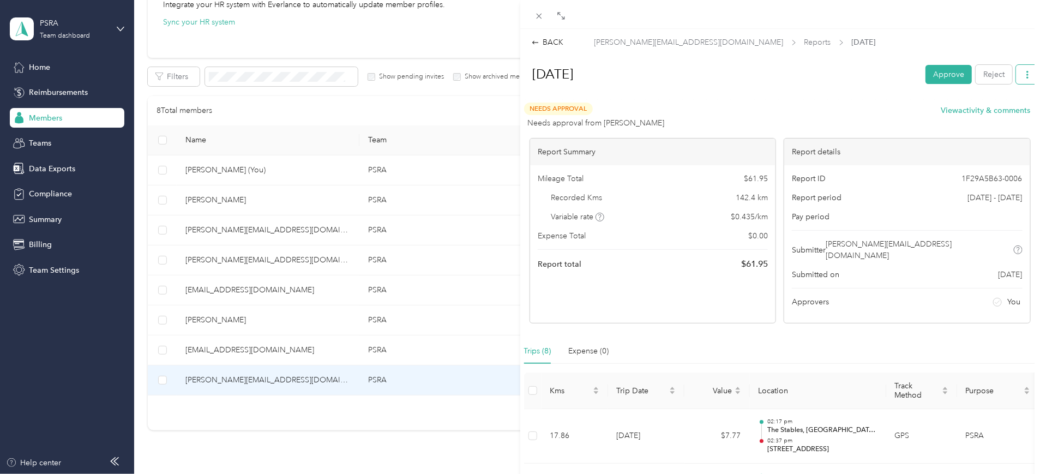
click at [832, 75] on button "button" at bounding box center [1027, 74] width 23 height 19
click at [832, 109] on span "Download" at bounding box center [987, 114] width 36 height 11
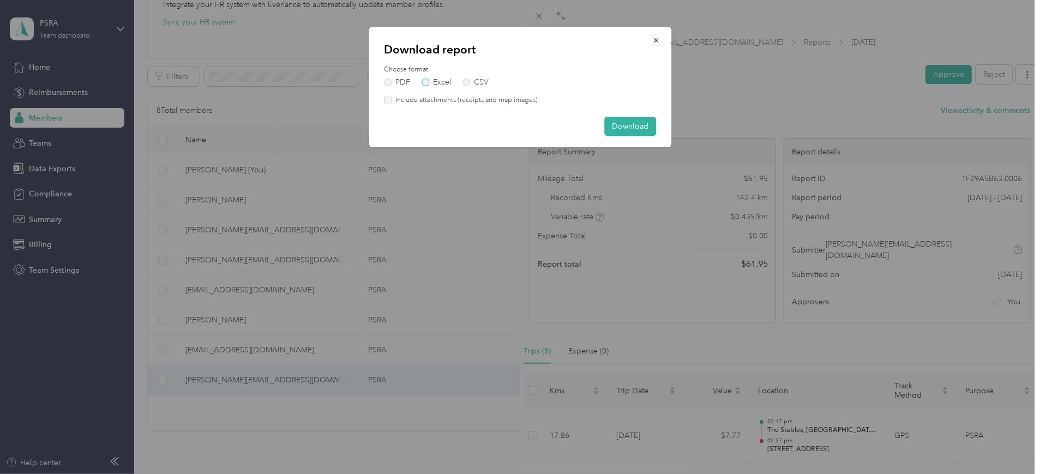
click at [435, 82] on label "Excel" at bounding box center [436, 83] width 29 height 8
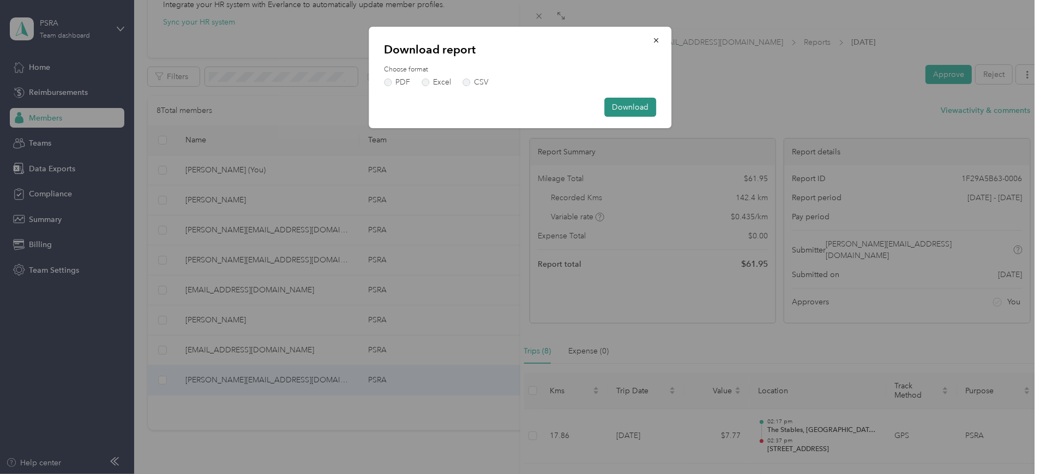
click at [626, 107] on button "Download" at bounding box center [630, 107] width 52 height 19
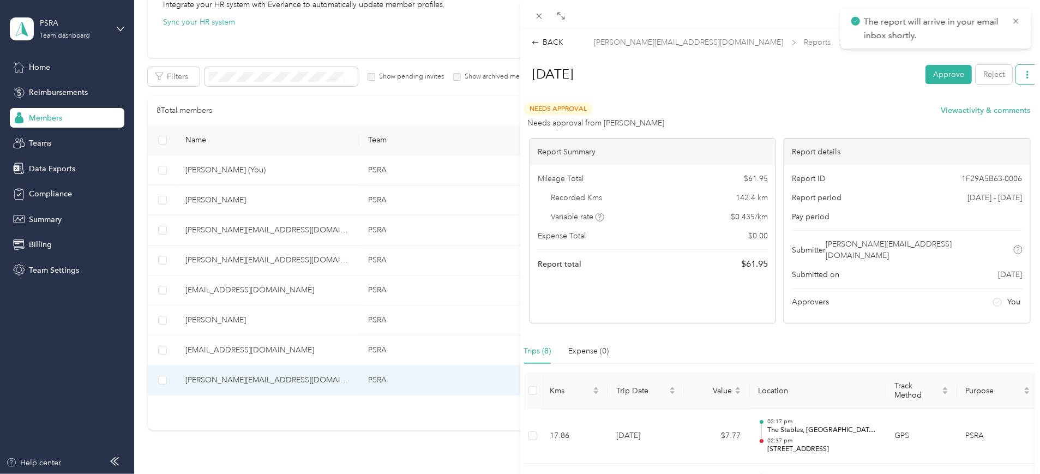
click at [832, 75] on button "button" at bounding box center [1027, 74] width 23 height 19
click at [832, 106] on li "Download" at bounding box center [990, 114] width 80 height 19
click at [832, 114] on span "Download" at bounding box center [987, 114] width 36 height 11
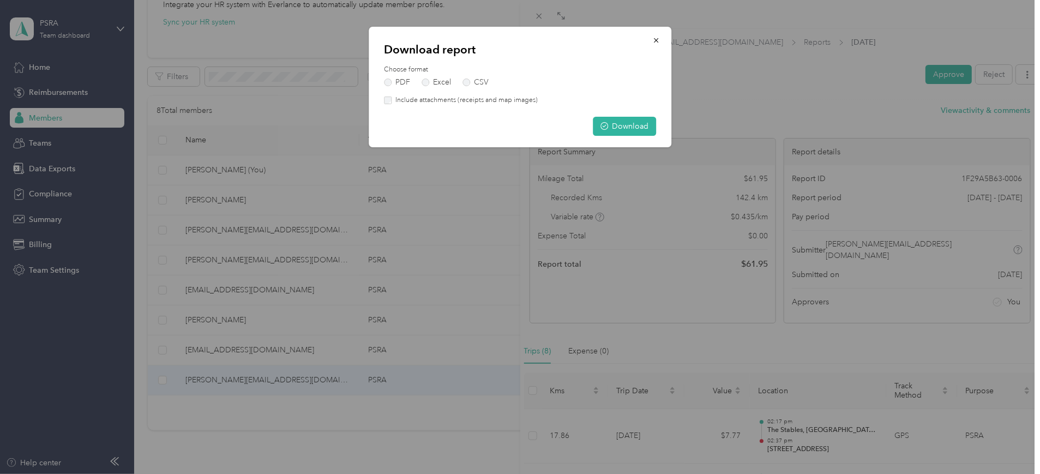
click at [395, 101] on label "Include attachments (receipts and map images)" at bounding box center [465, 100] width 146 height 10
click at [614, 123] on button "Download" at bounding box center [624, 126] width 63 height 19
